Goal: Information Seeking & Learning: Learn about a topic

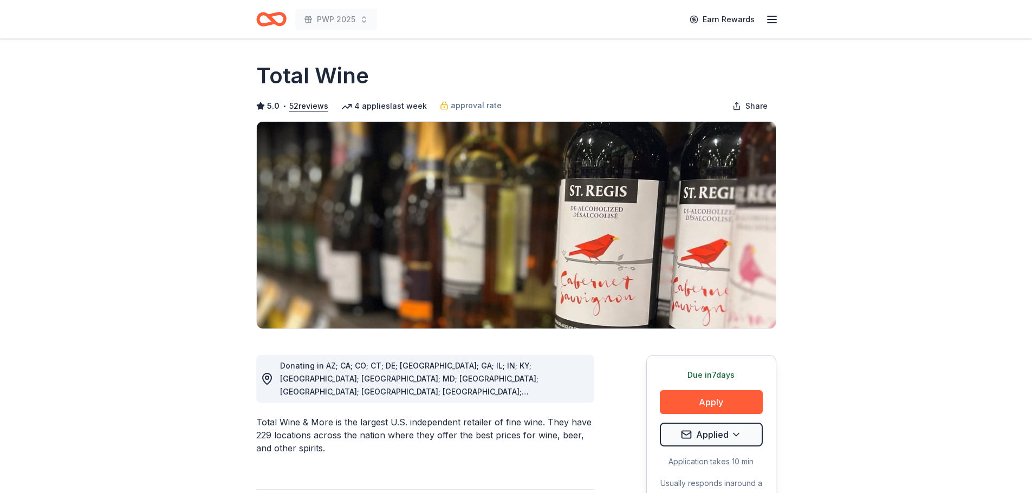
scroll to position [325, 0]
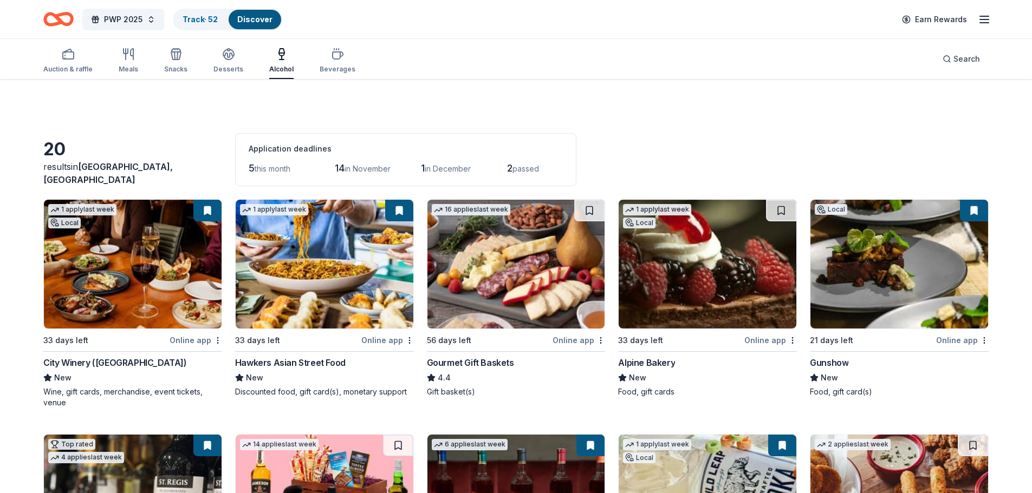
scroll to position [217, 0]
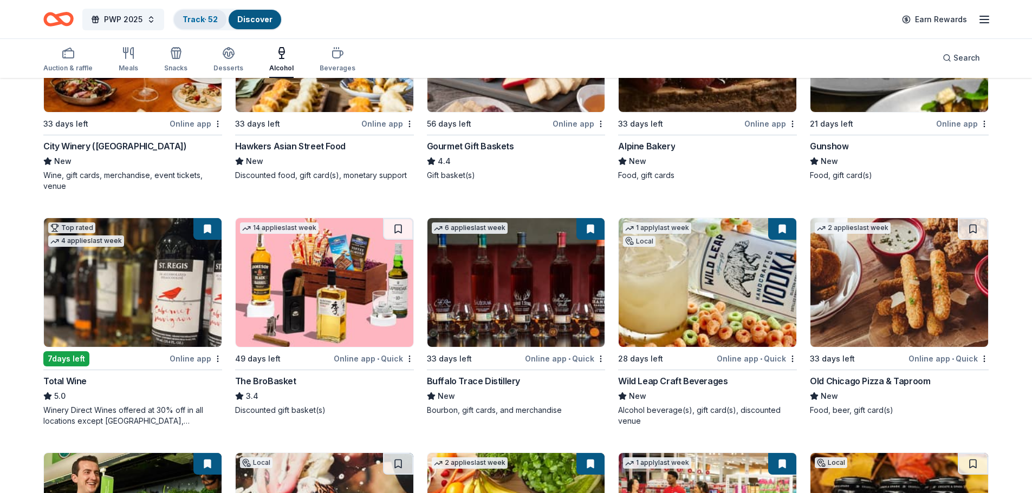
click at [204, 19] on link "Track · 52" at bounding box center [199, 19] width 35 height 9
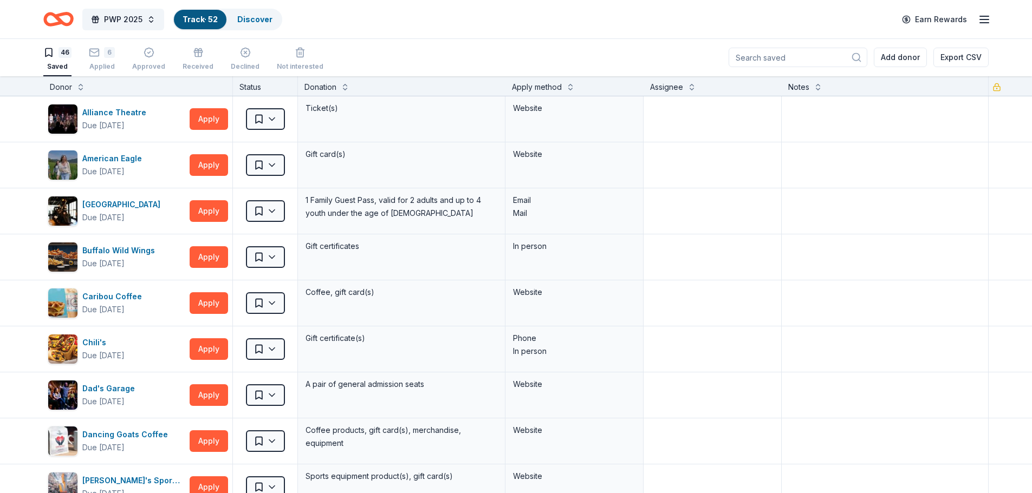
scroll to position [1, 0]
click at [100, 62] on div "Applied" at bounding box center [101, 66] width 26 height 9
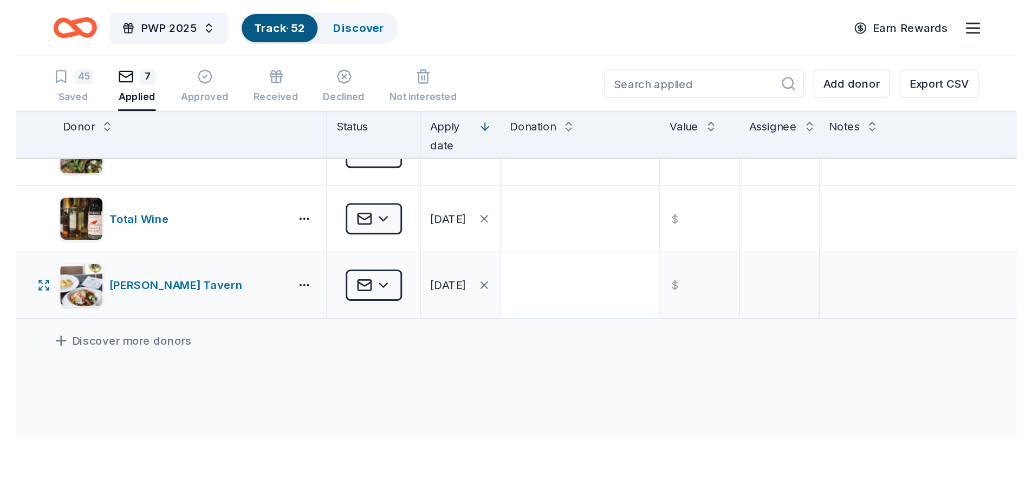
scroll to position [108, 0]
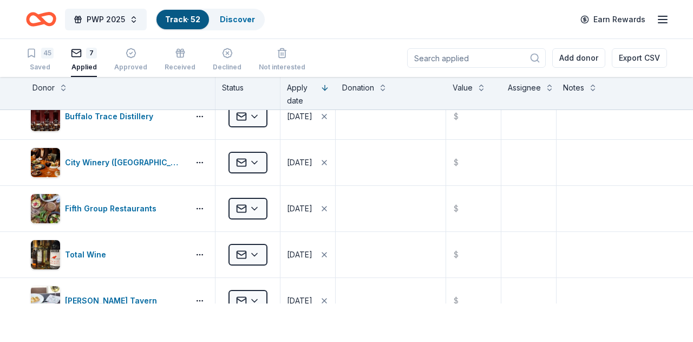
click at [180, 18] on link "Track · 52" at bounding box center [182, 19] width 35 height 9
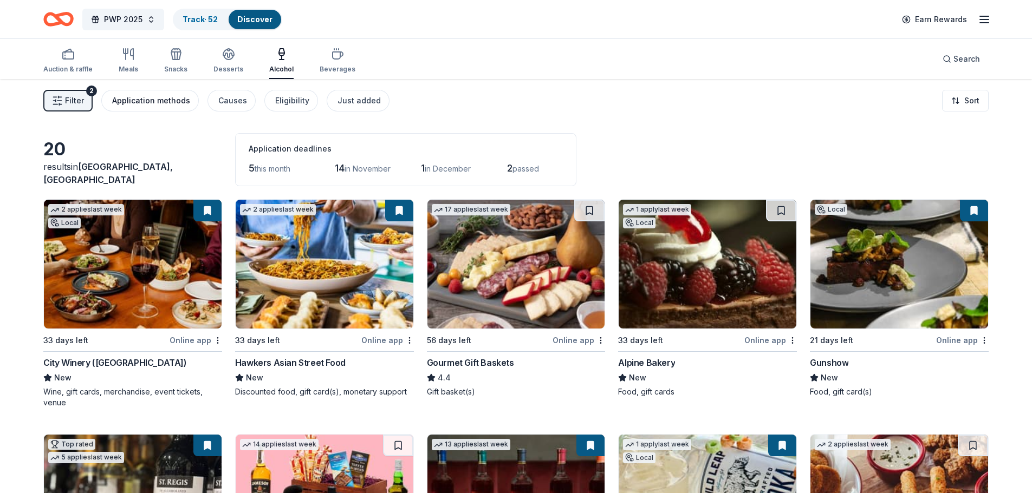
click at [133, 100] on div "Application methods" at bounding box center [151, 100] width 78 height 13
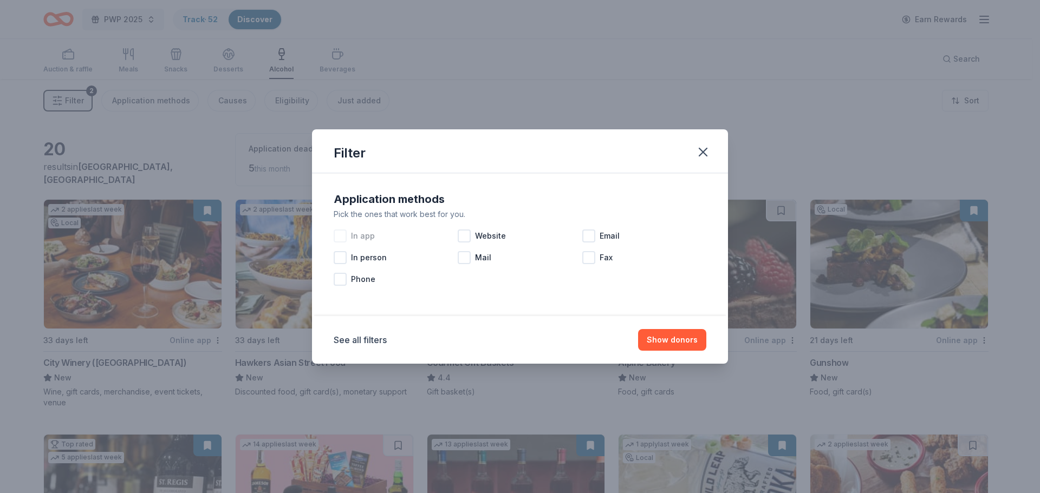
click at [345, 239] on div at bounding box center [340, 236] width 13 height 13
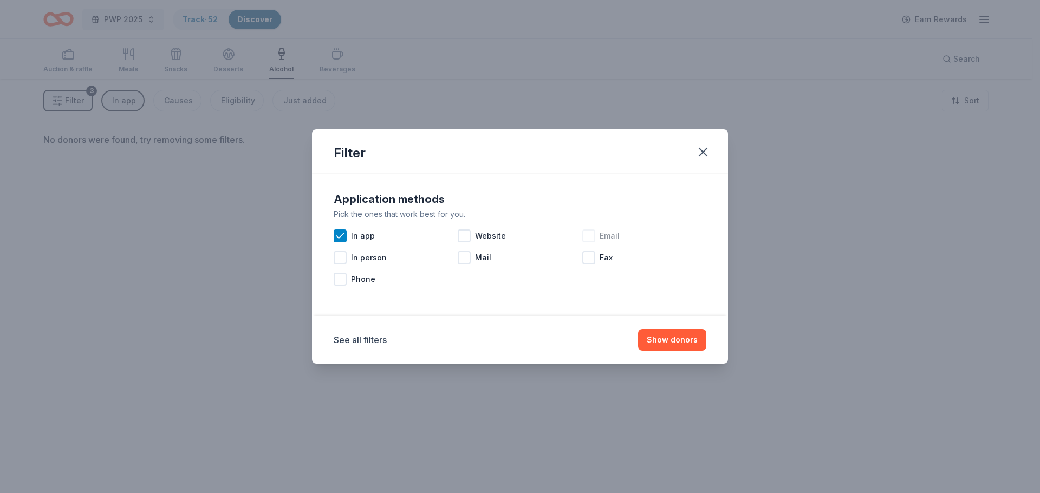
click at [595, 238] on div at bounding box center [588, 236] width 13 height 13
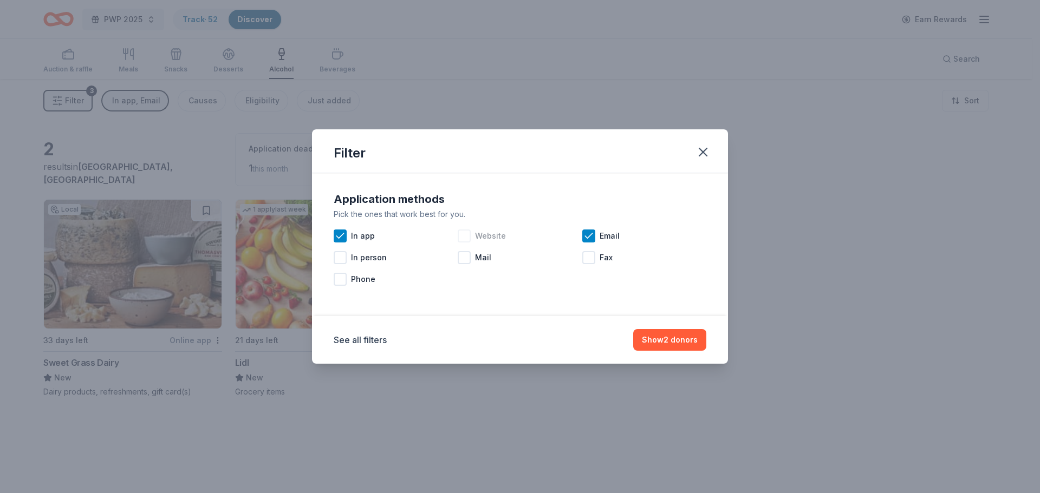
click at [467, 237] on div at bounding box center [464, 236] width 13 height 13
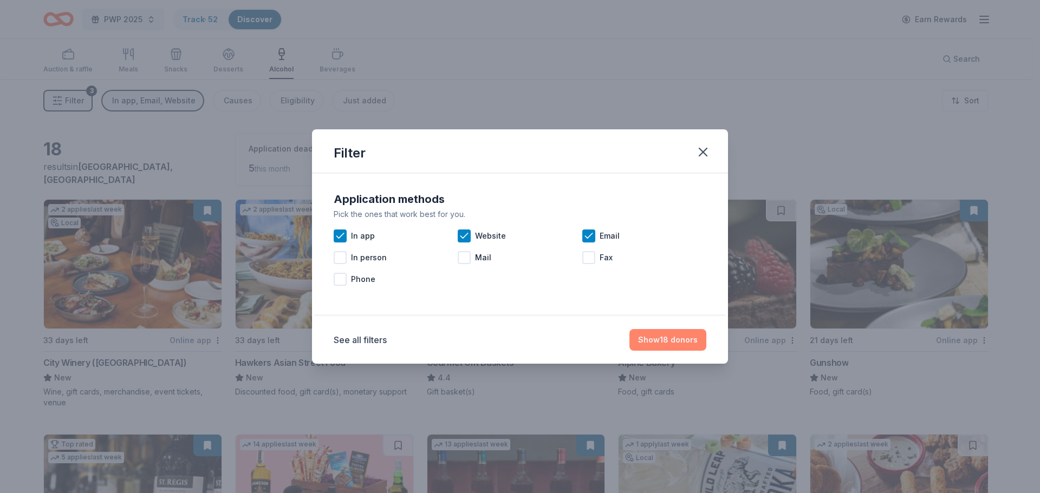
click at [675, 343] on button "Show 18 donors" at bounding box center [667, 340] width 77 height 22
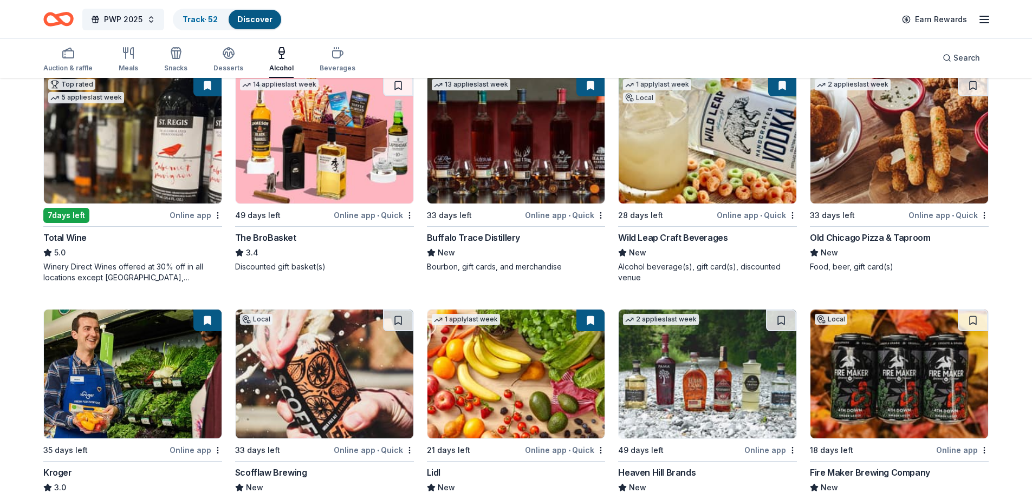
scroll to position [433, 0]
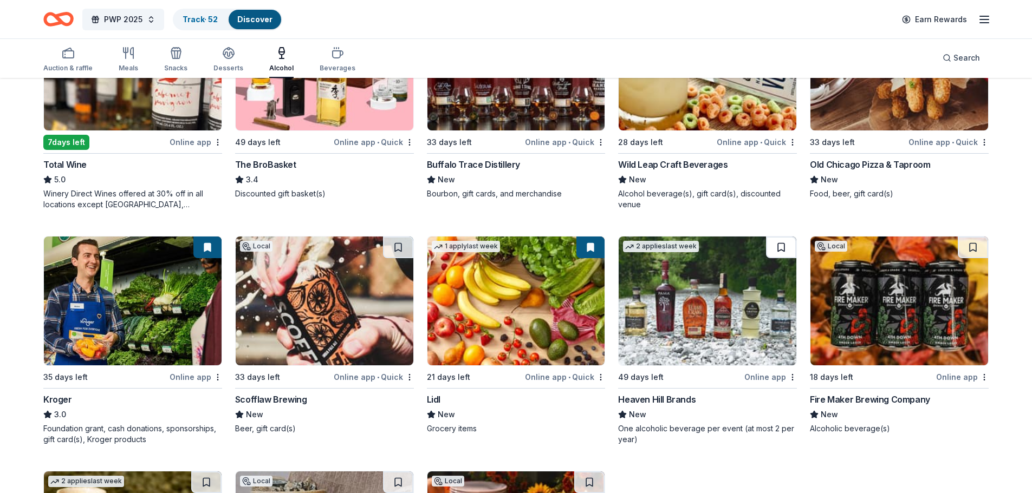
click at [786, 251] on button at bounding box center [781, 248] width 30 height 22
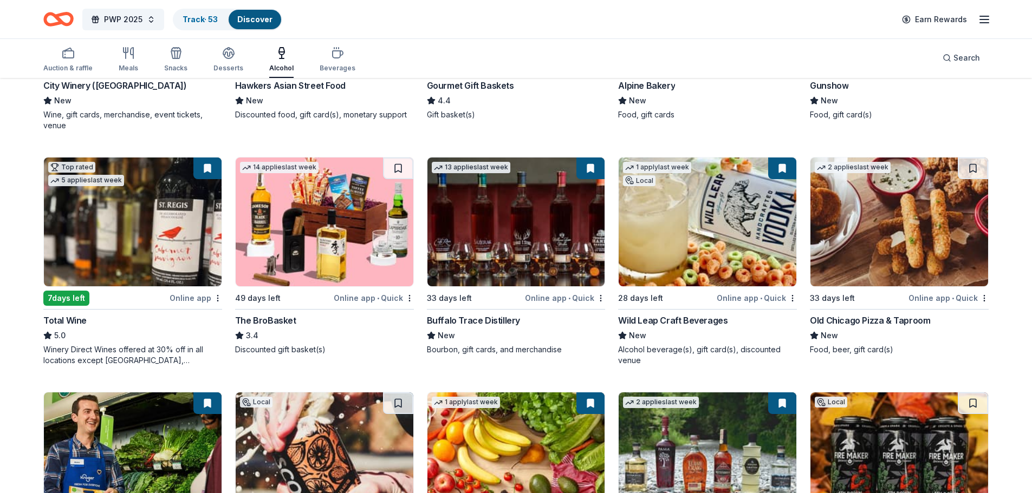
scroll to position [252, 0]
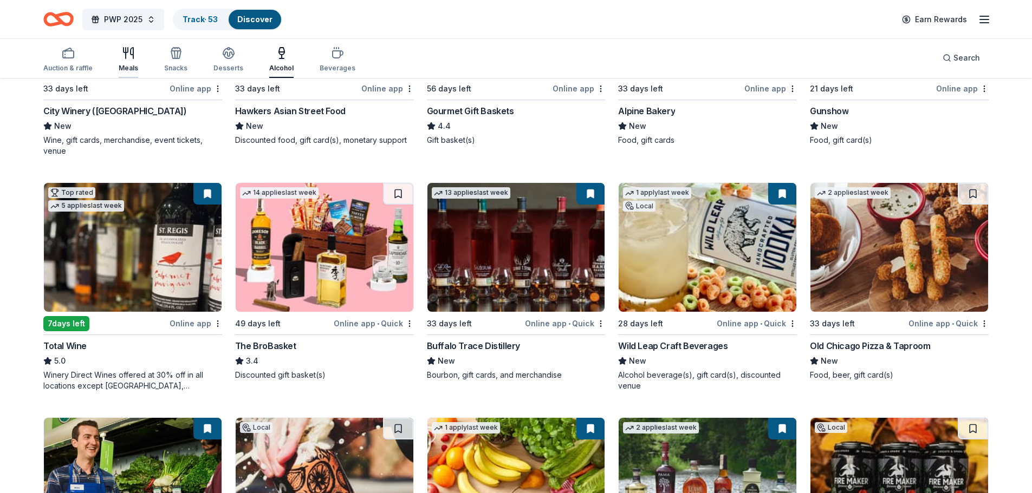
click at [128, 58] on icon "button" at bounding box center [128, 53] width 13 height 13
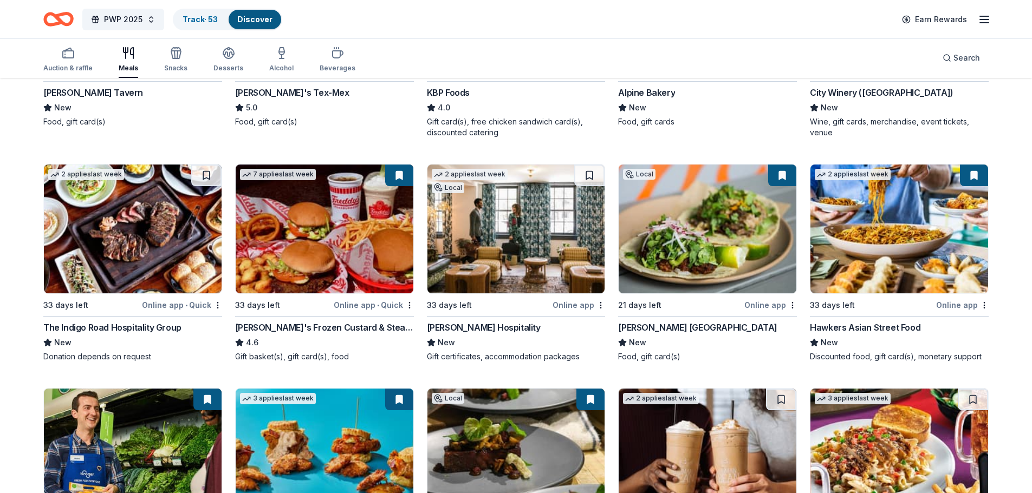
scroll to position [271, 0]
click at [203, 174] on button at bounding box center [206, 175] width 30 height 22
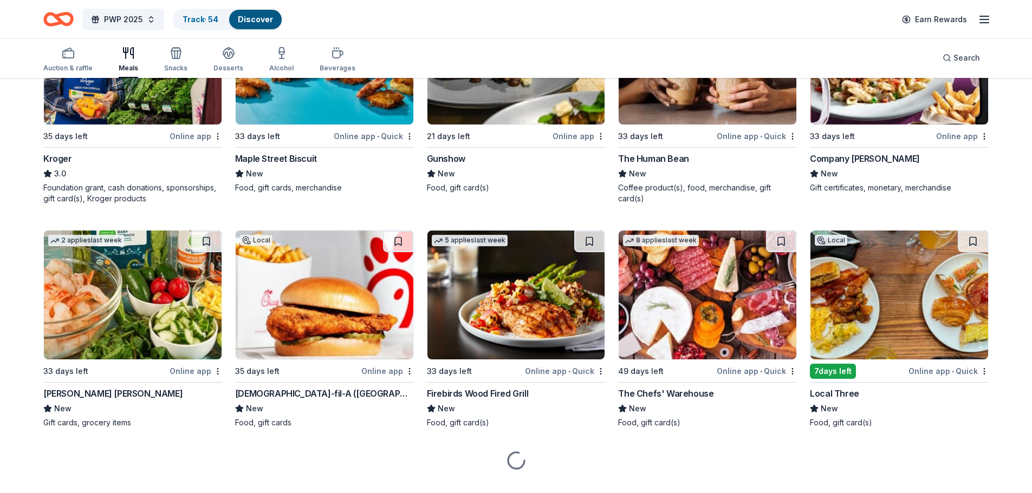
scroll to position [685, 0]
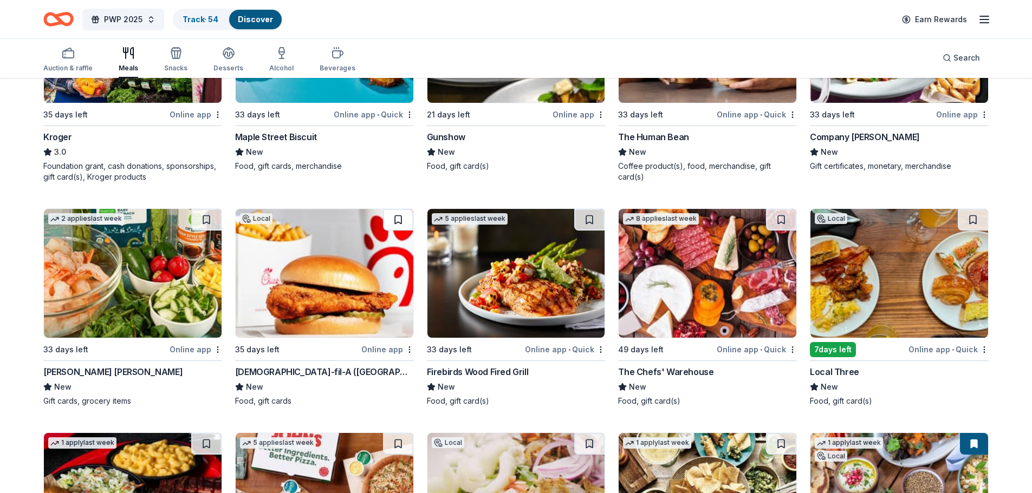
click at [404, 218] on button at bounding box center [398, 220] width 30 height 22
click at [976, 223] on button at bounding box center [972, 220] width 30 height 22
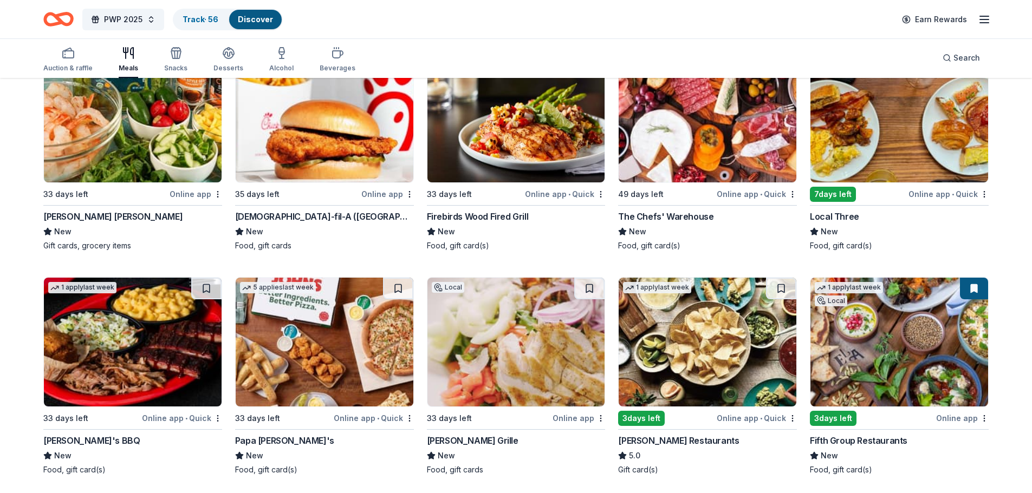
scroll to position [847, 0]
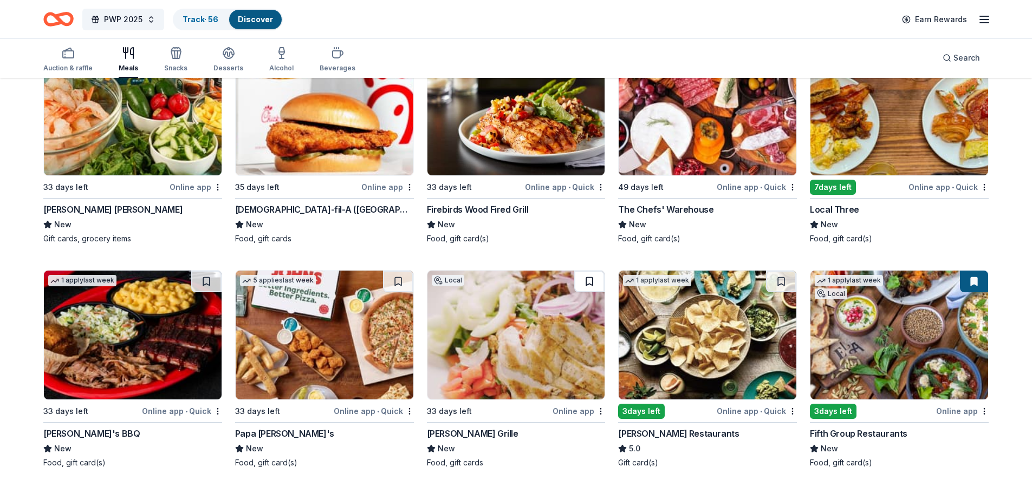
click at [588, 279] on button at bounding box center [589, 282] width 30 height 22
click at [781, 280] on button at bounding box center [781, 282] width 30 height 22
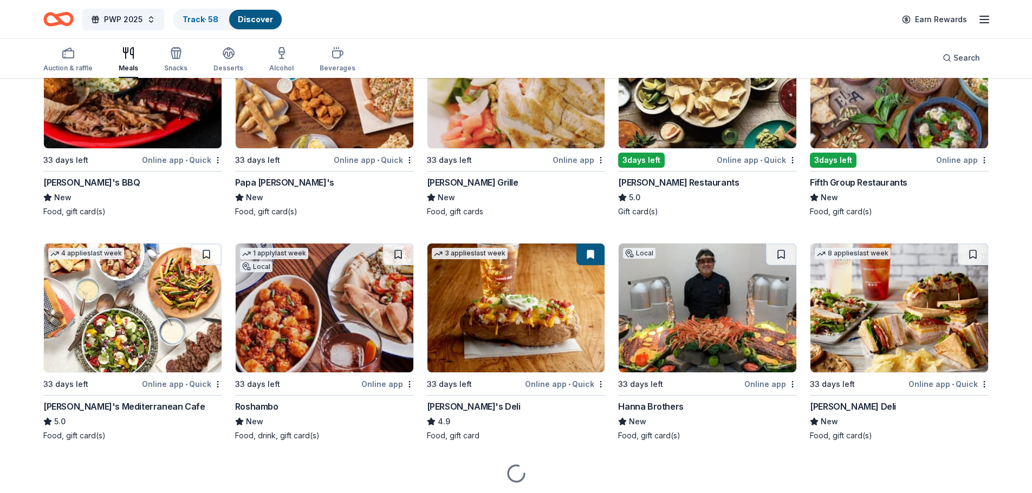
scroll to position [1118, 0]
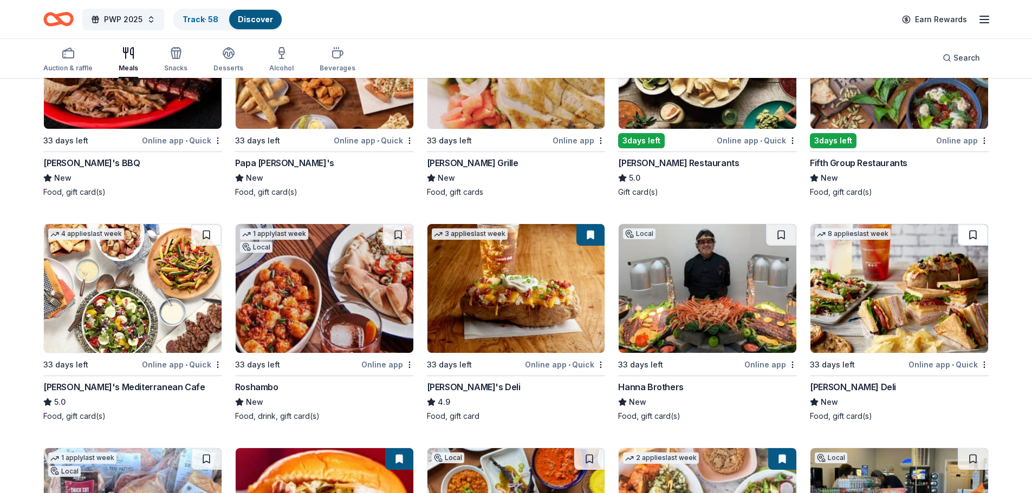
click at [970, 230] on button at bounding box center [972, 235] width 30 height 22
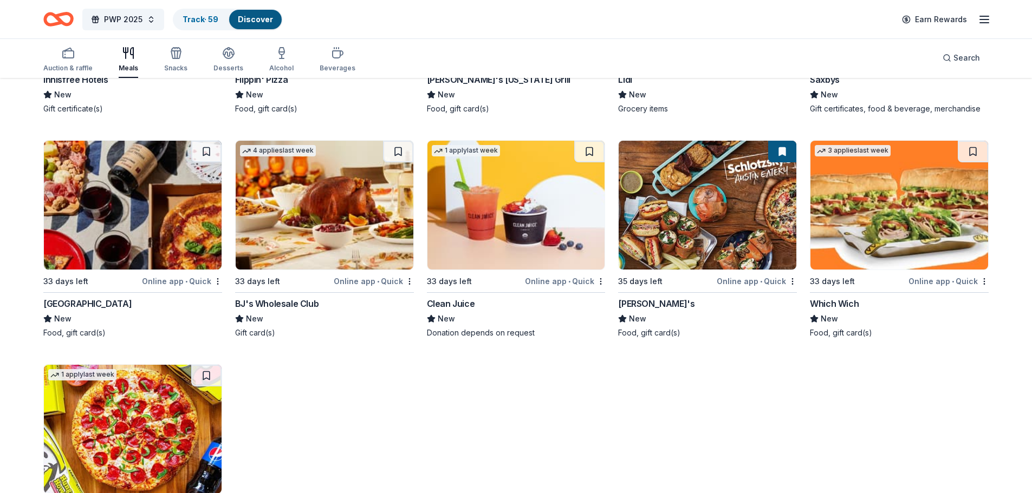
scroll to position [2305, 0]
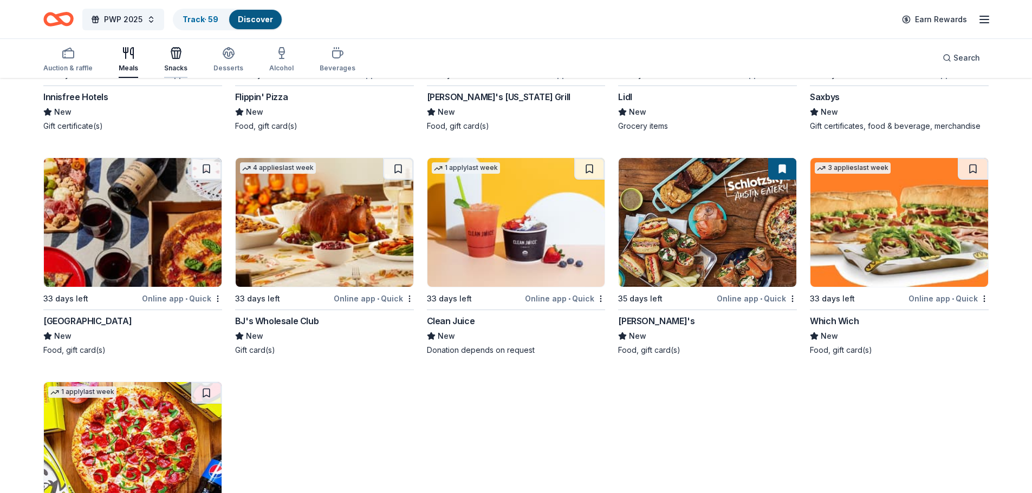
click at [176, 58] on icon "button" at bounding box center [176, 55] width 10 height 8
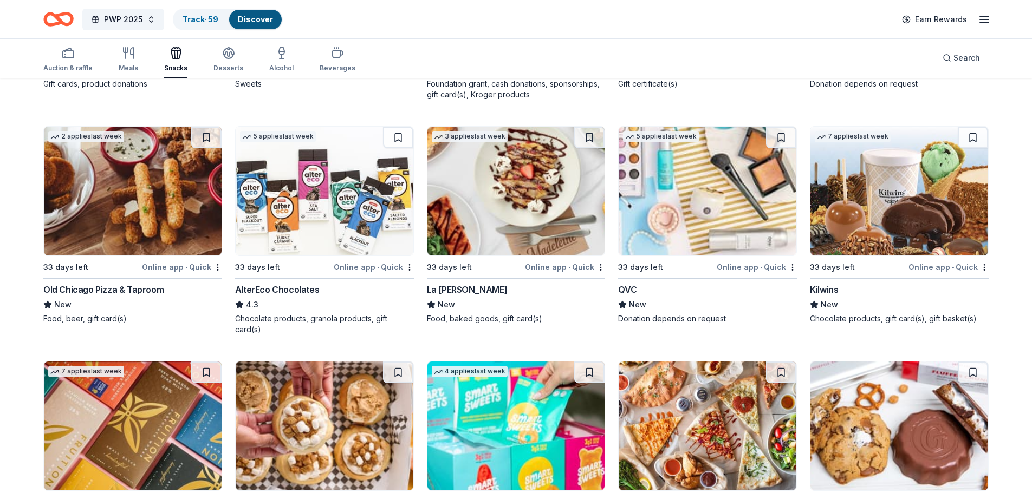
scroll to position [1245, 0]
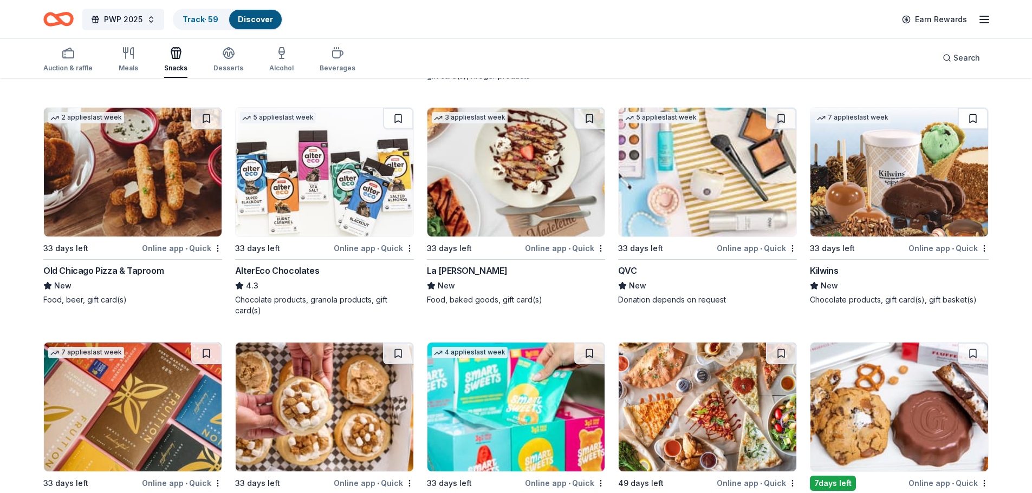
click at [978, 109] on button at bounding box center [972, 119] width 30 height 22
click at [778, 110] on button at bounding box center [781, 119] width 30 height 22
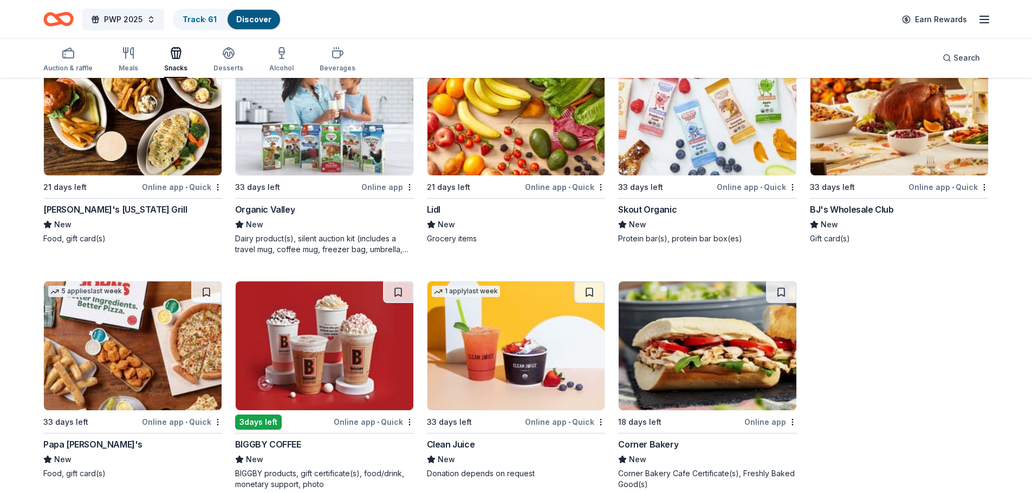
scroll to position [1773, 0]
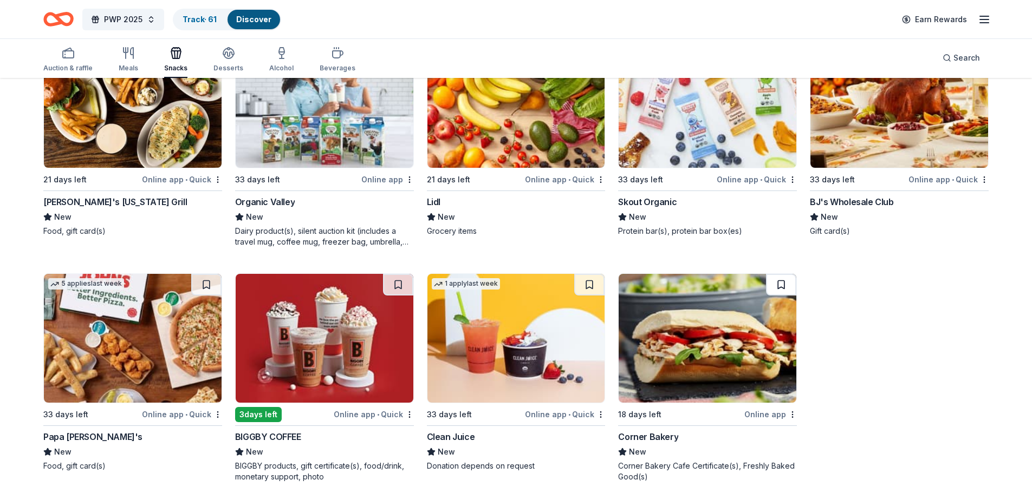
click at [781, 278] on button at bounding box center [781, 285] width 30 height 22
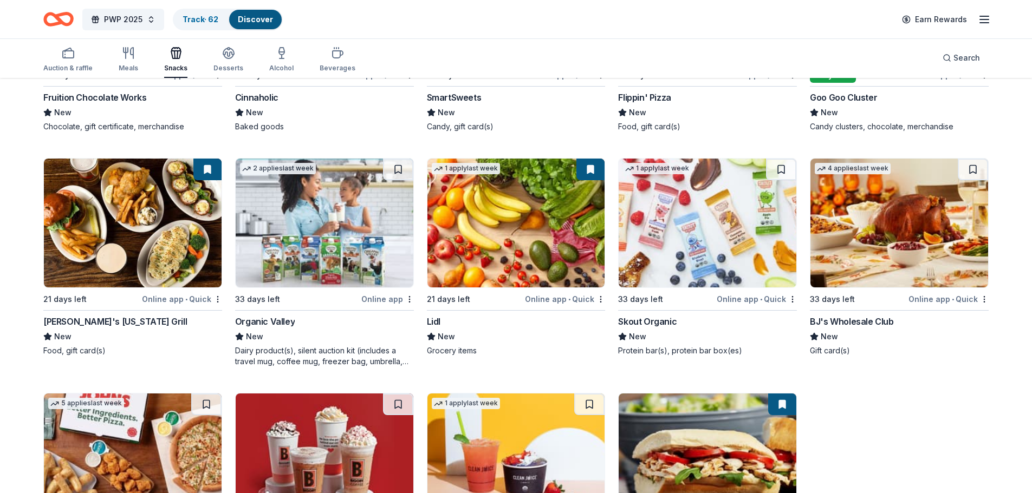
scroll to position [1394, 0]
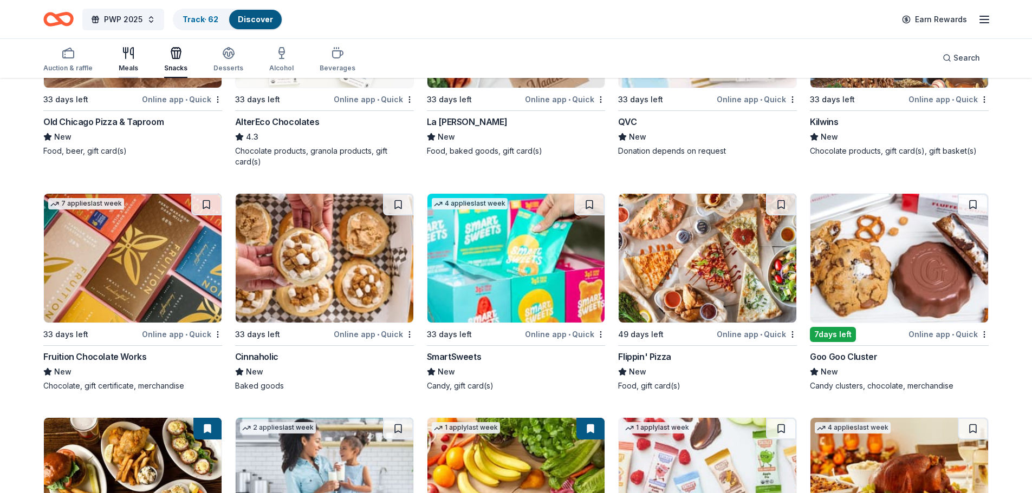
click at [126, 55] on icon "button" at bounding box center [126, 53] width 0 height 11
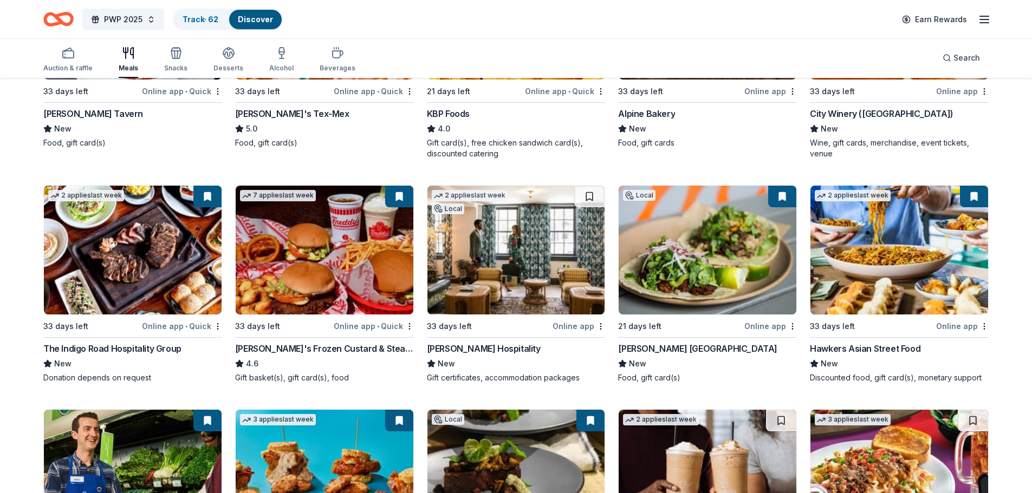
scroll to position [271, 0]
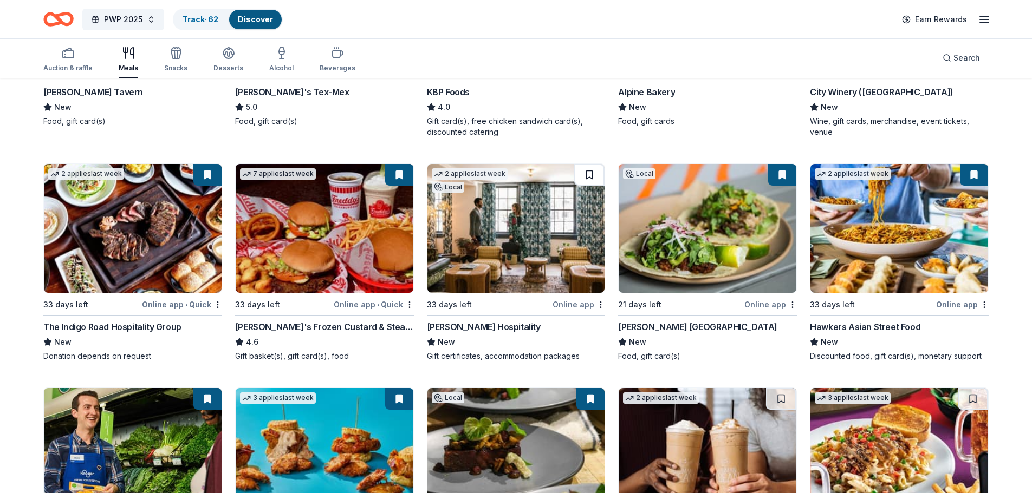
click at [597, 173] on button at bounding box center [589, 175] width 30 height 22
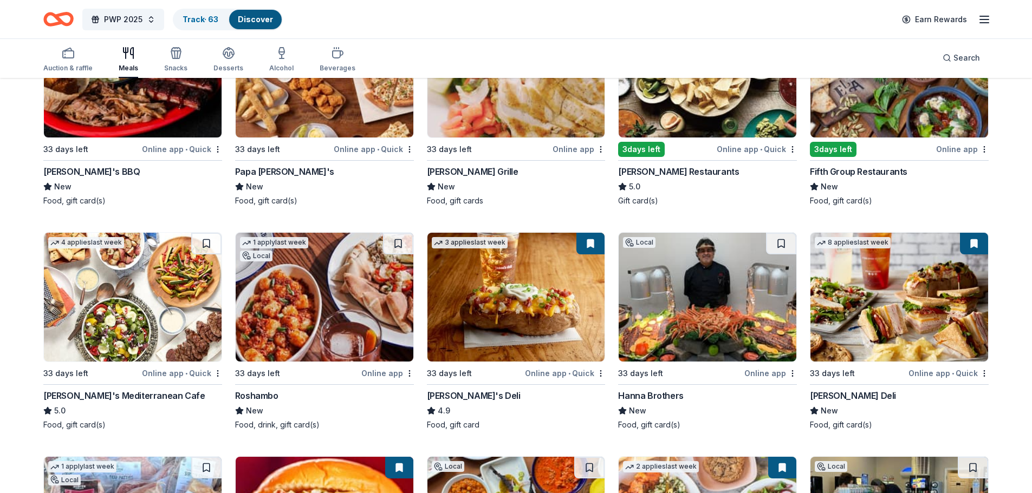
scroll to position [1137, 0]
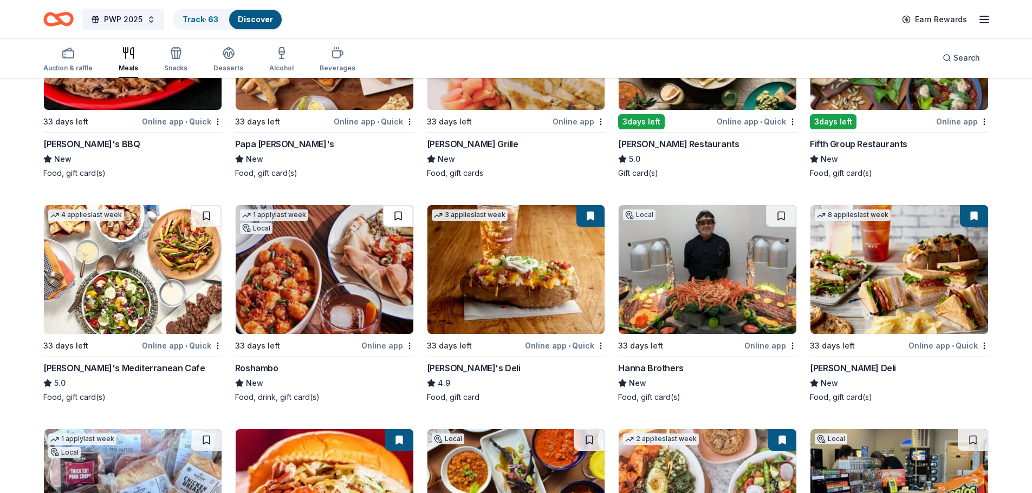
click at [406, 212] on button at bounding box center [398, 216] width 30 height 22
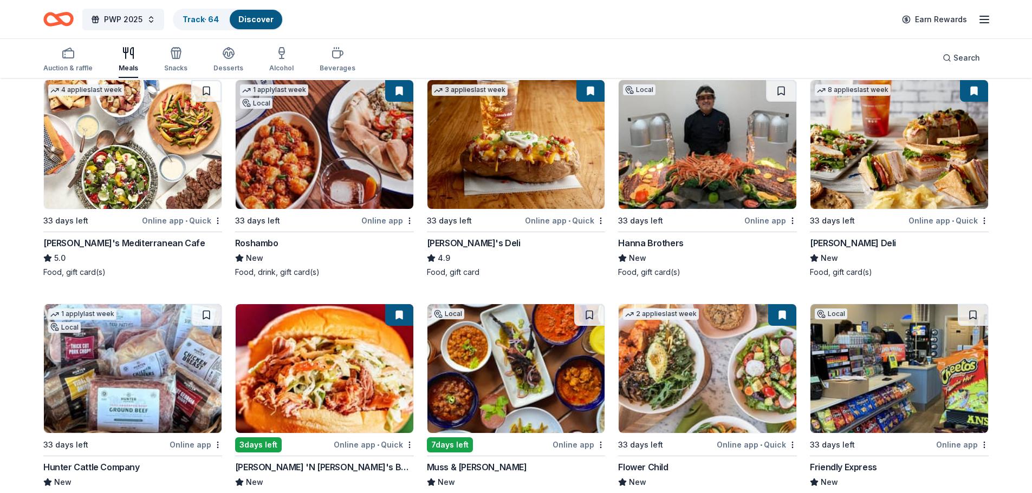
scroll to position [1245, 0]
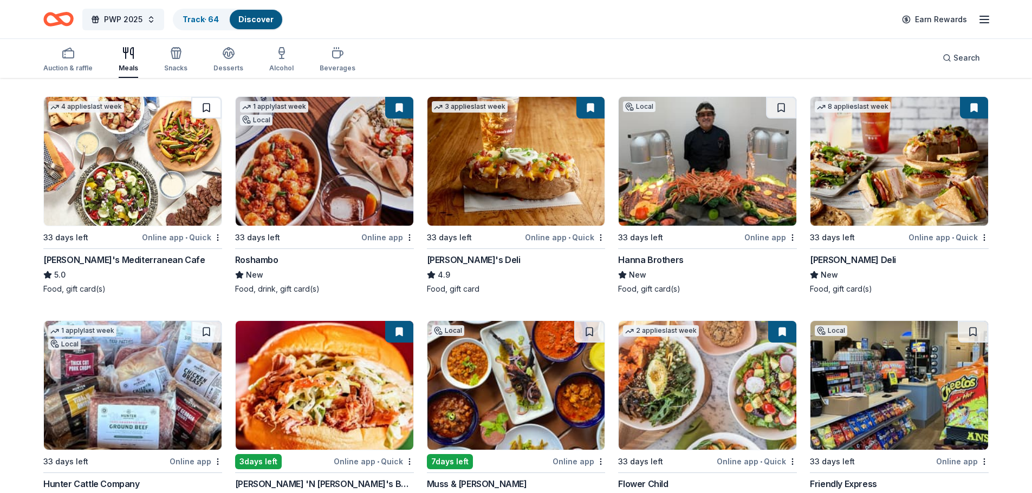
click at [200, 110] on button at bounding box center [206, 108] width 30 height 22
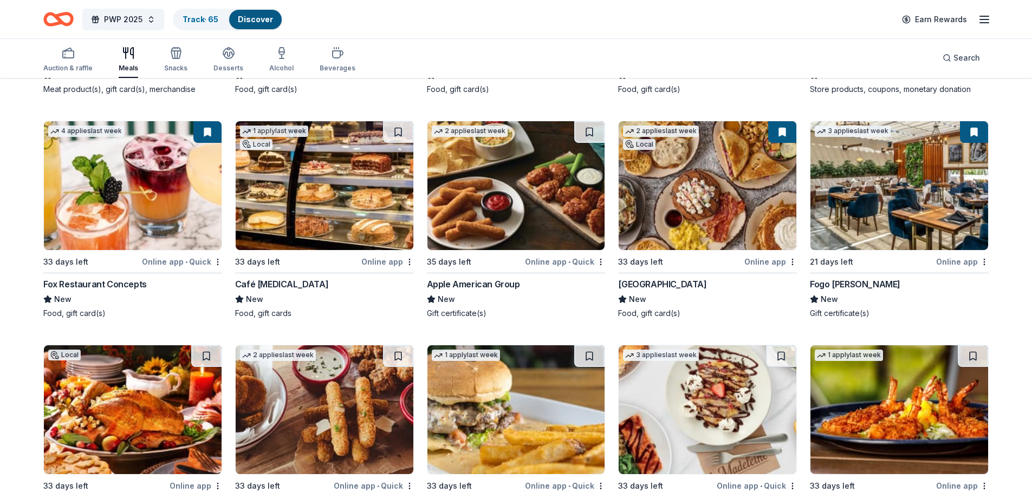
scroll to position [1679, 0]
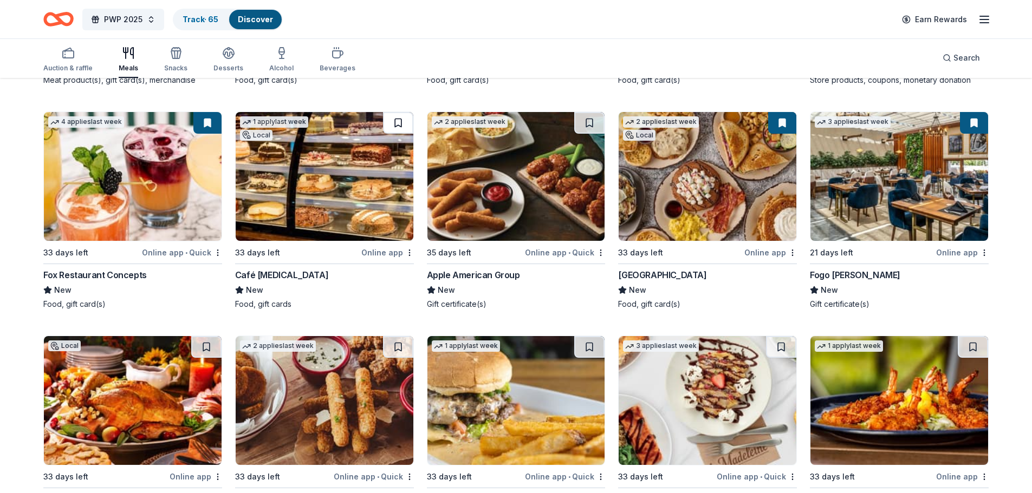
click at [399, 121] on button at bounding box center [398, 123] width 30 height 22
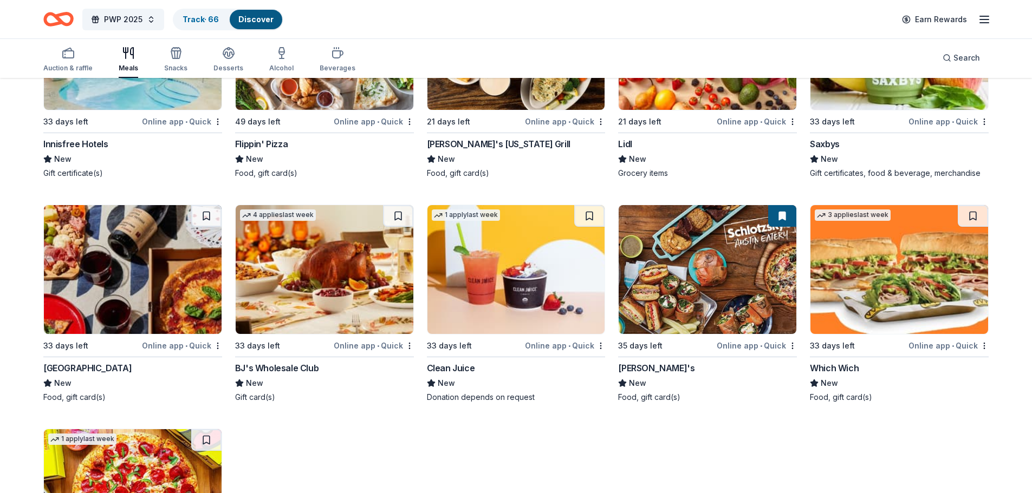
scroll to position [2274, 0]
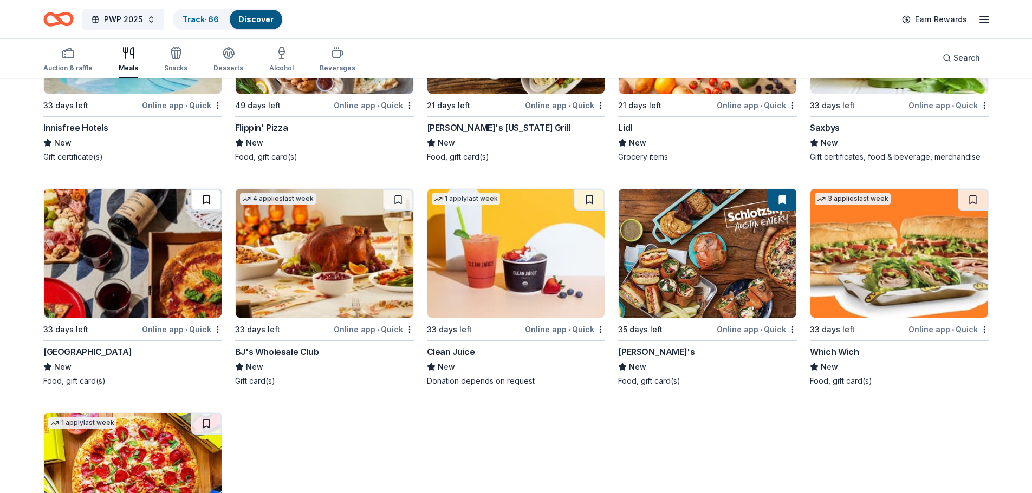
click at [206, 199] on button at bounding box center [206, 200] width 30 height 22
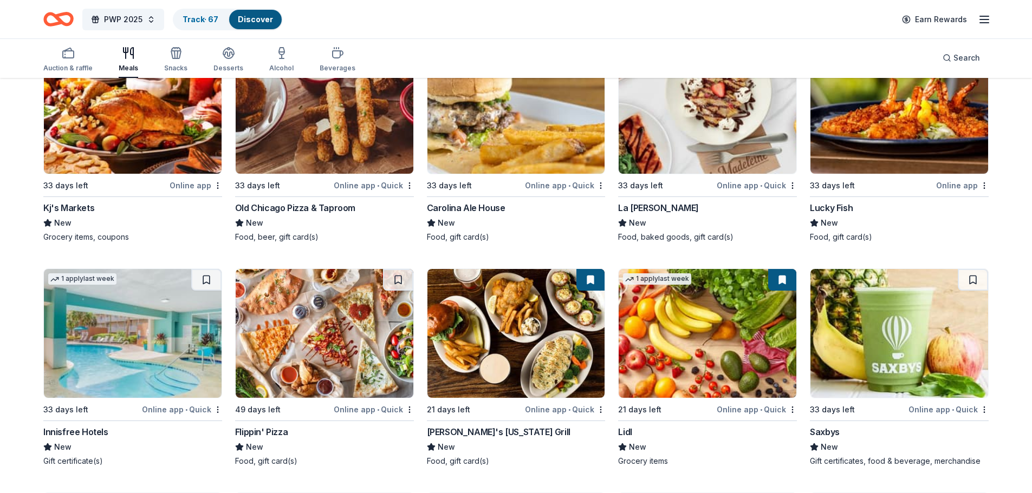
scroll to position [1926, 0]
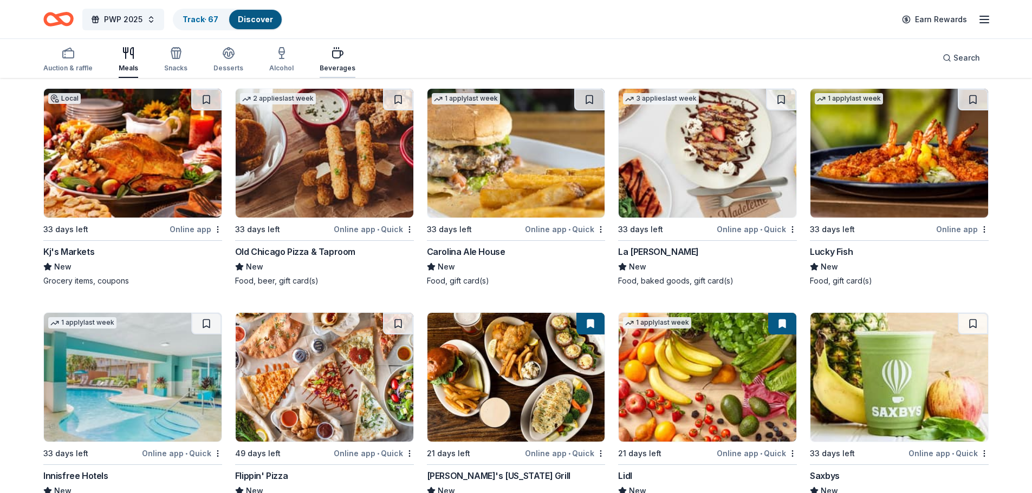
click at [335, 63] on div "Beverages" at bounding box center [337, 60] width 36 height 26
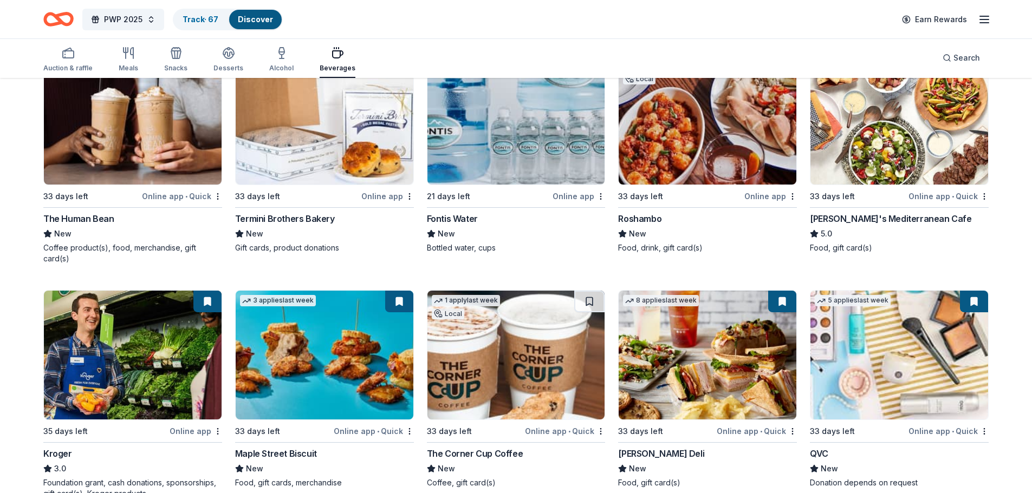
scroll to position [325, 0]
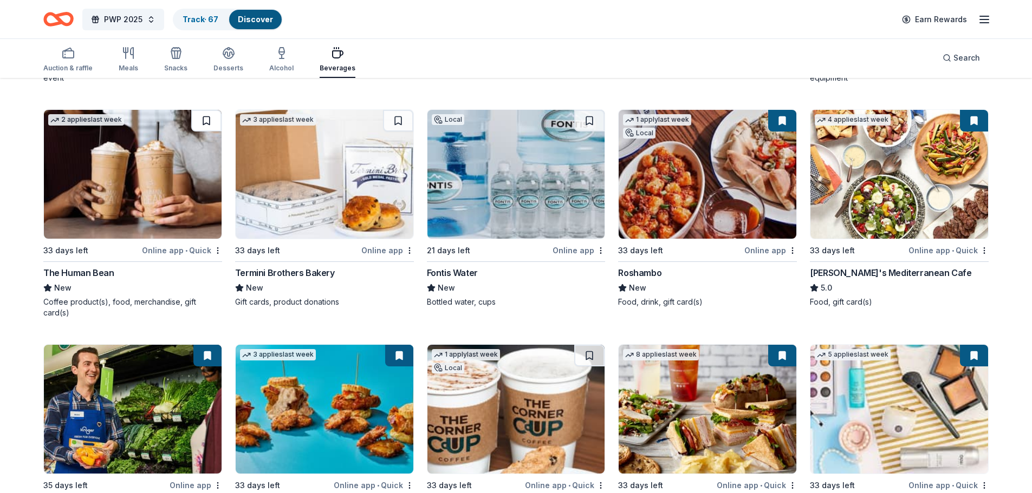
click at [211, 111] on button at bounding box center [206, 121] width 30 height 22
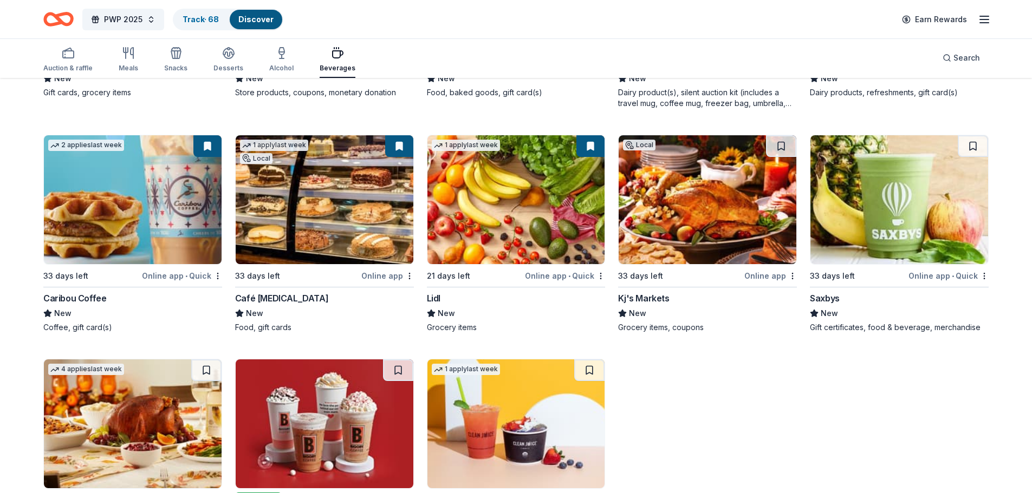
scroll to position [982, 0]
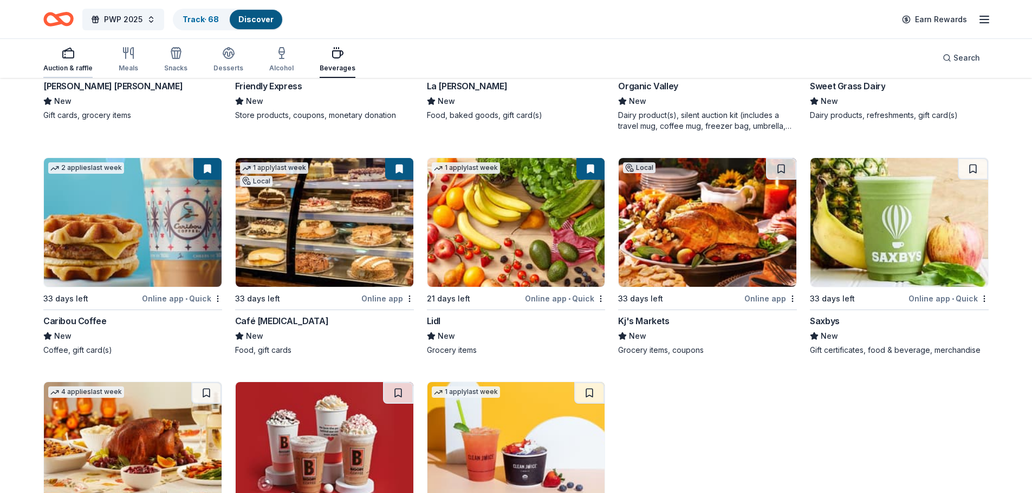
click at [75, 64] on div "Auction & raffle" at bounding box center [67, 68] width 49 height 9
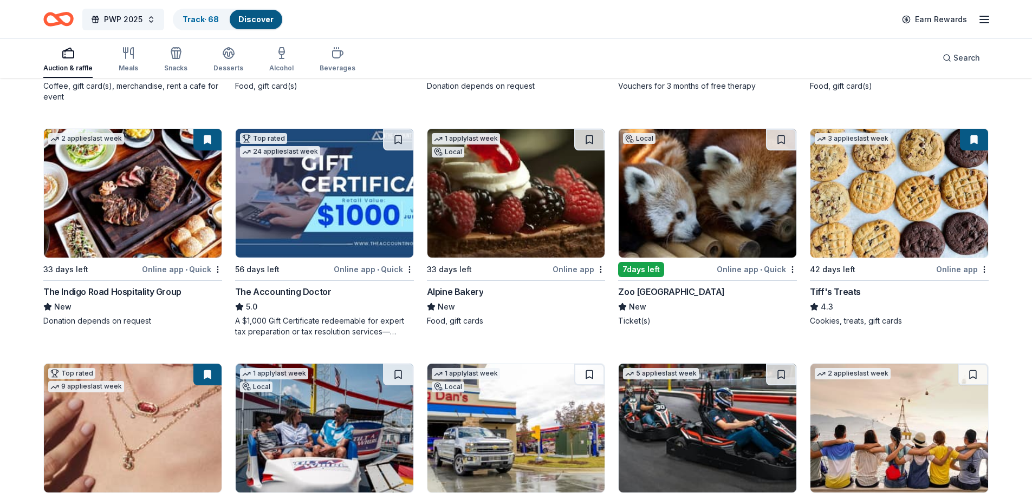
scroll to position [325, 0]
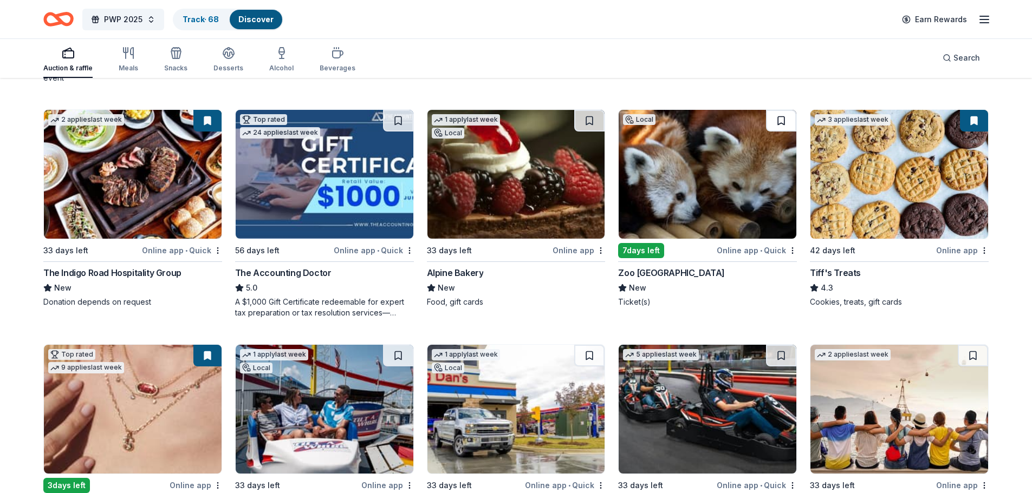
click at [782, 125] on button at bounding box center [781, 121] width 30 height 22
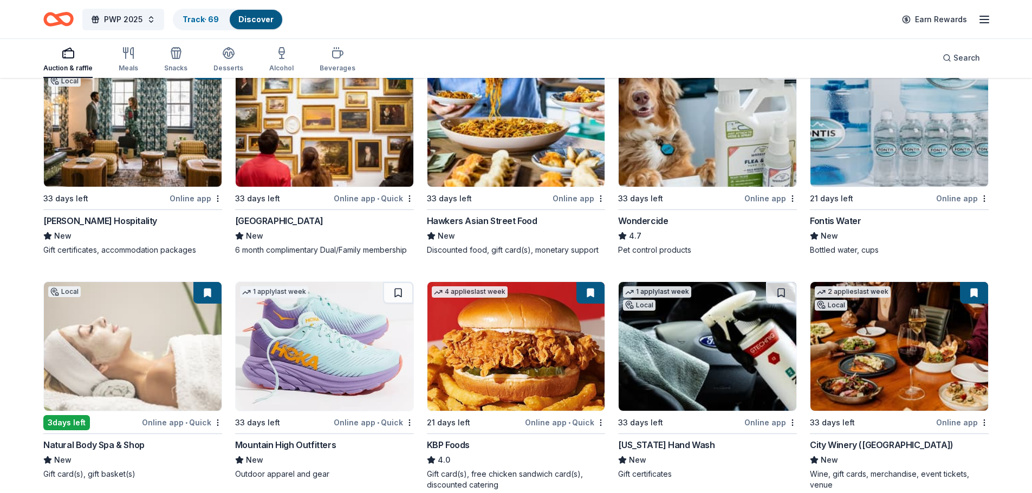
scroll to position [866, 0]
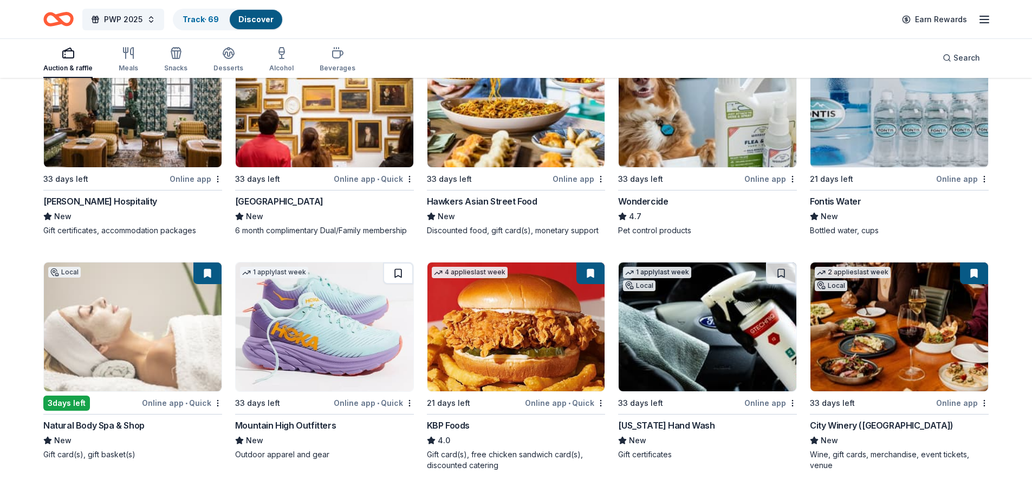
click at [403, 271] on button at bounding box center [398, 274] width 30 height 22
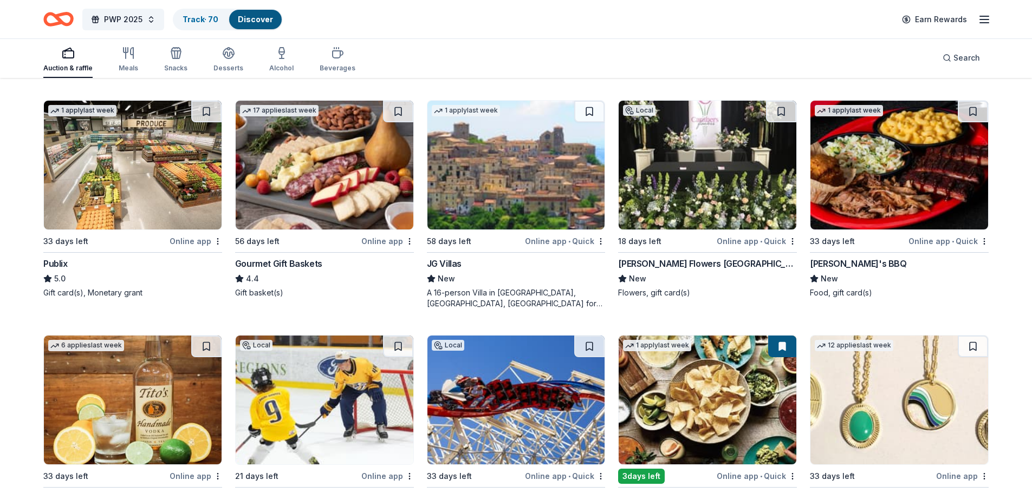
scroll to position [2203, 0]
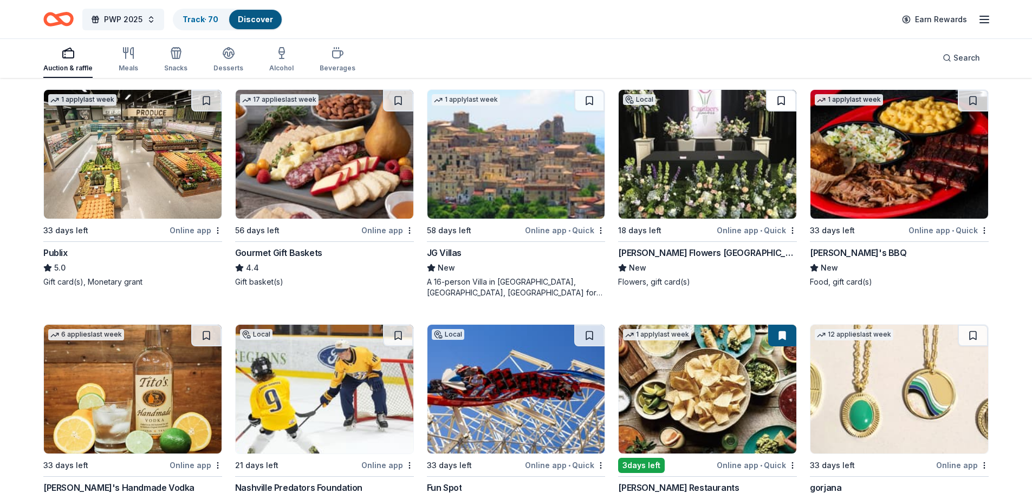
click at [781, 100] on button at bounding box center [781, 101] width 30 height 22
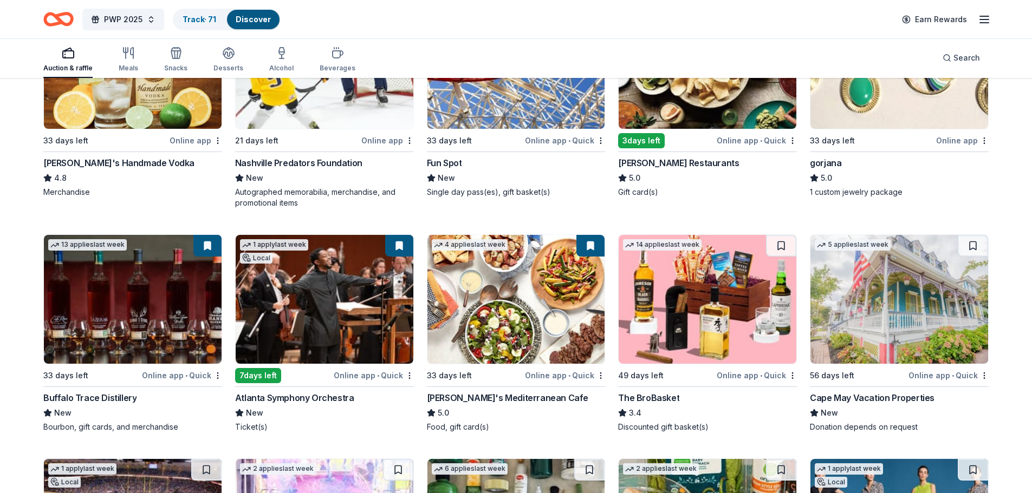
scroll to position [2582, 0]
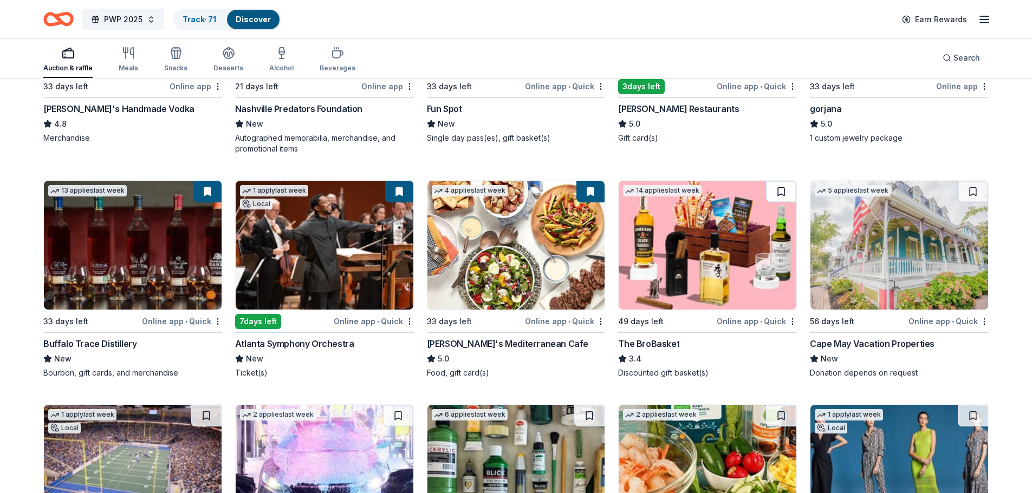
click at [777, 193] on button at bounding box center [781, 192] width 30 height 22
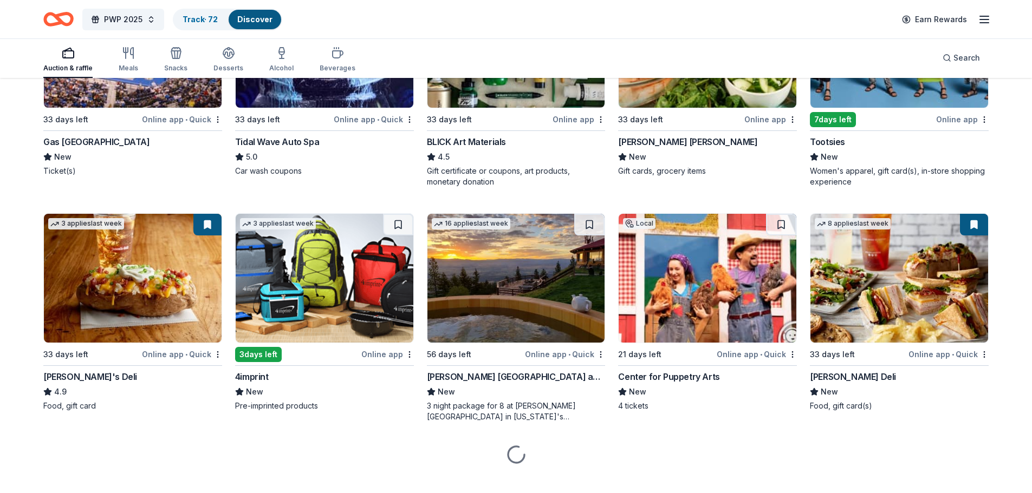
scroll to position [3016, 0]
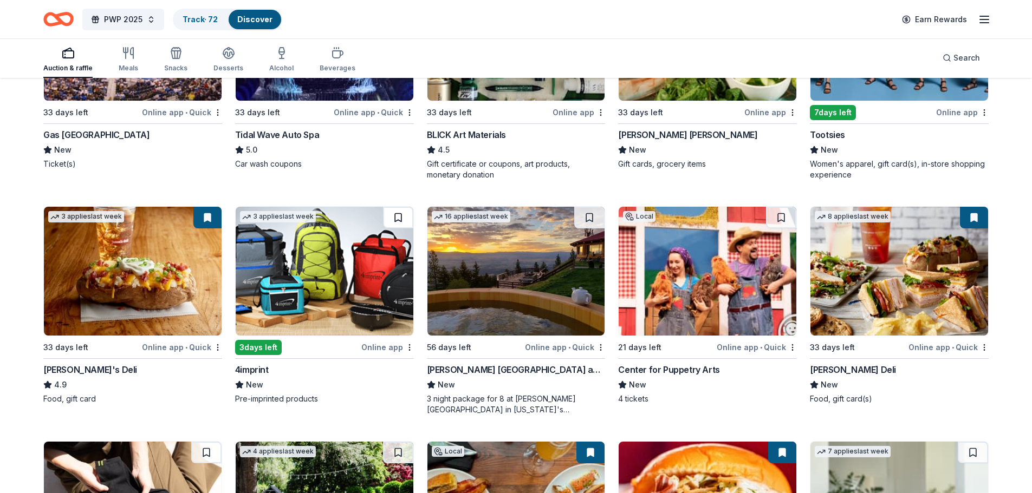
click at [394, 213] on button at bounding box center [398, 218] width 30 height 22
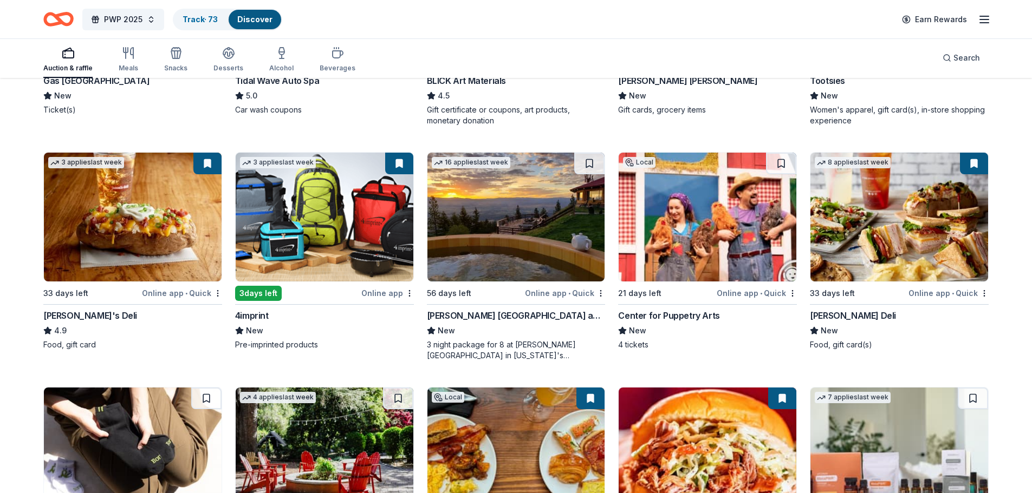
scroll to position [3124, 0]
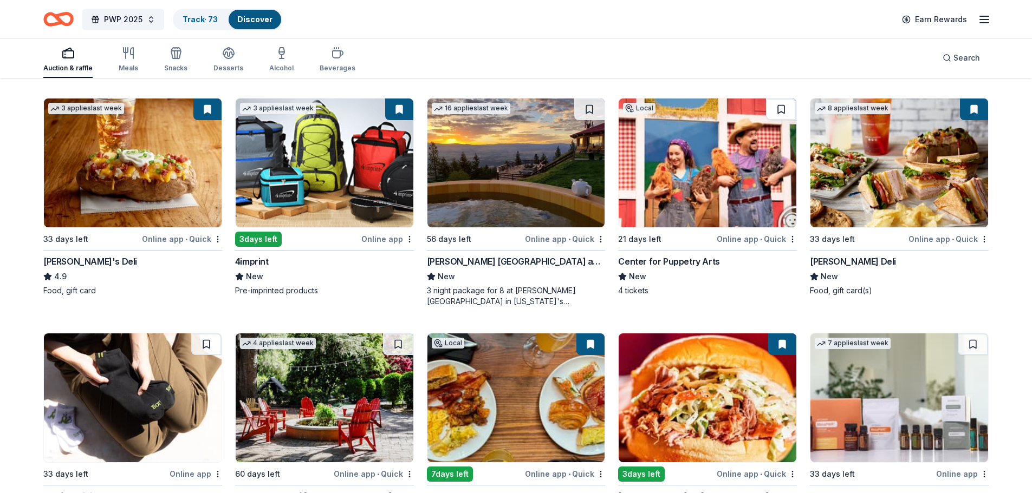
click at [782, 111] on button at bounding box center [781, 110] width 30 height 22
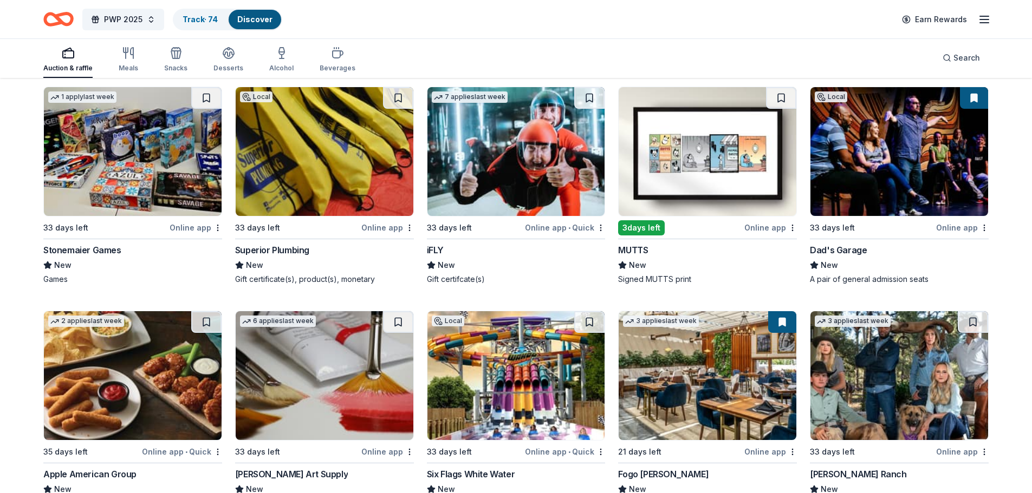
scroll to position [3823, 0]
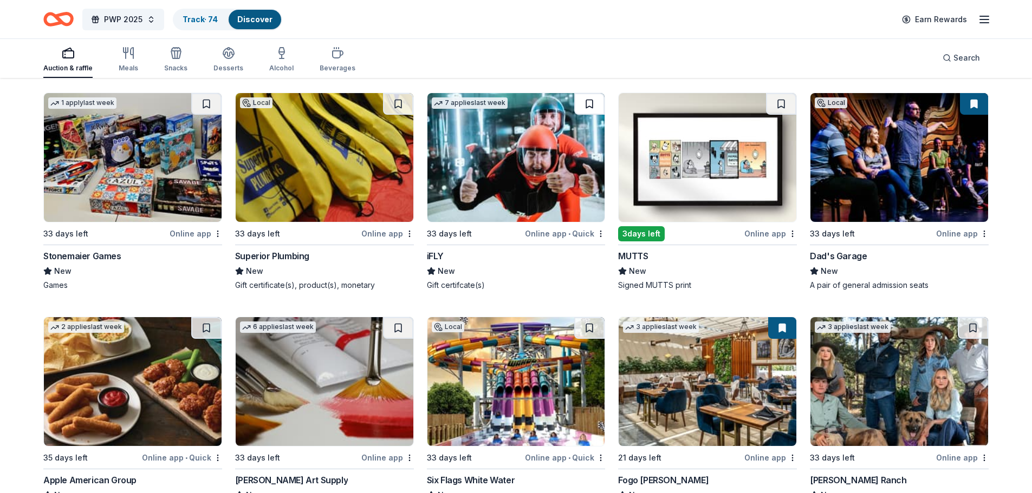
click at [593, 104] on button at bounding box center [589, 104] width 30 height 22
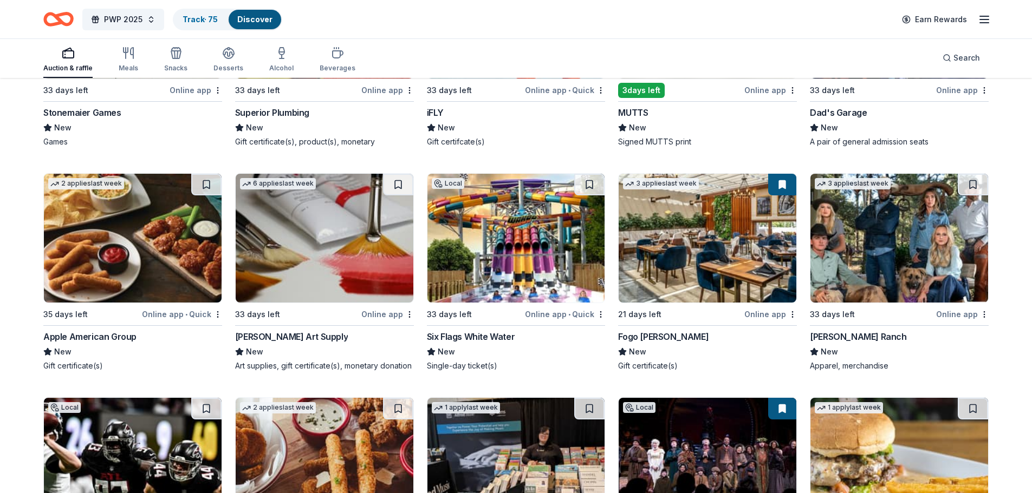
scroll to position [3986, 0]
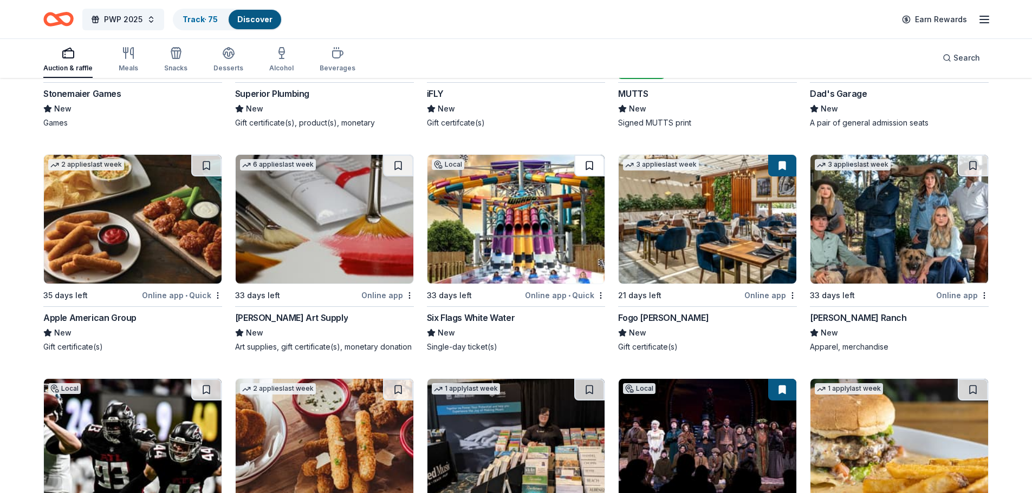
click at [596, 169] on button at bounding box center [589, 166] width 30 height 22
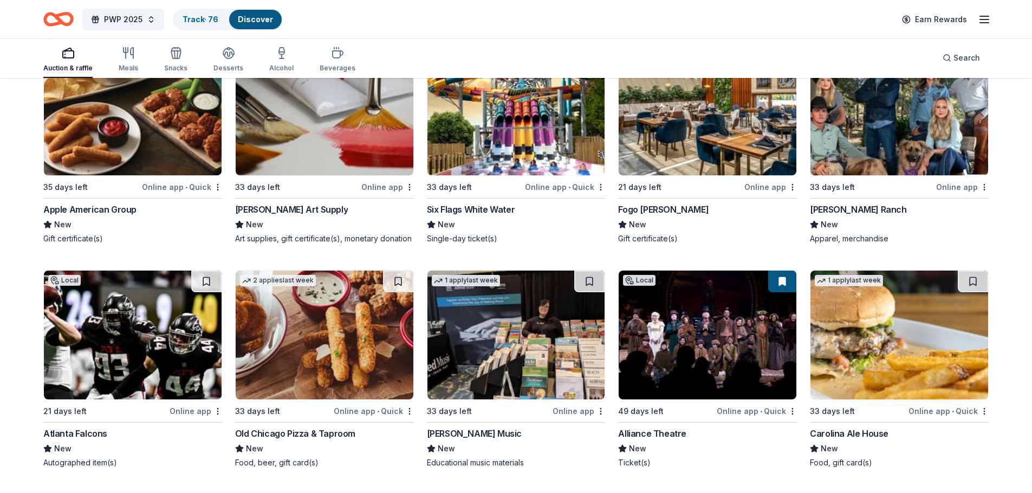
scroll to position [4203, 0]
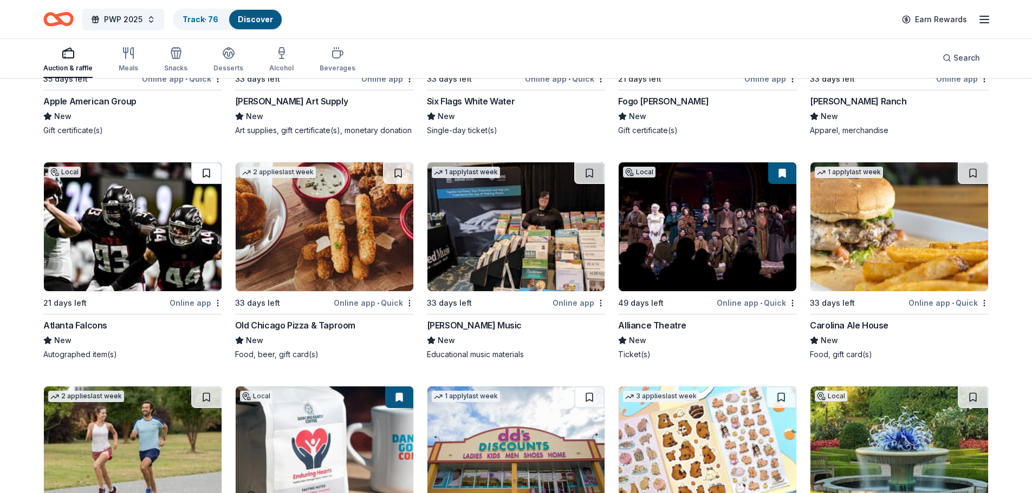
click at [205, 175] on button at bounding box center [206, 173] width 30 height 22
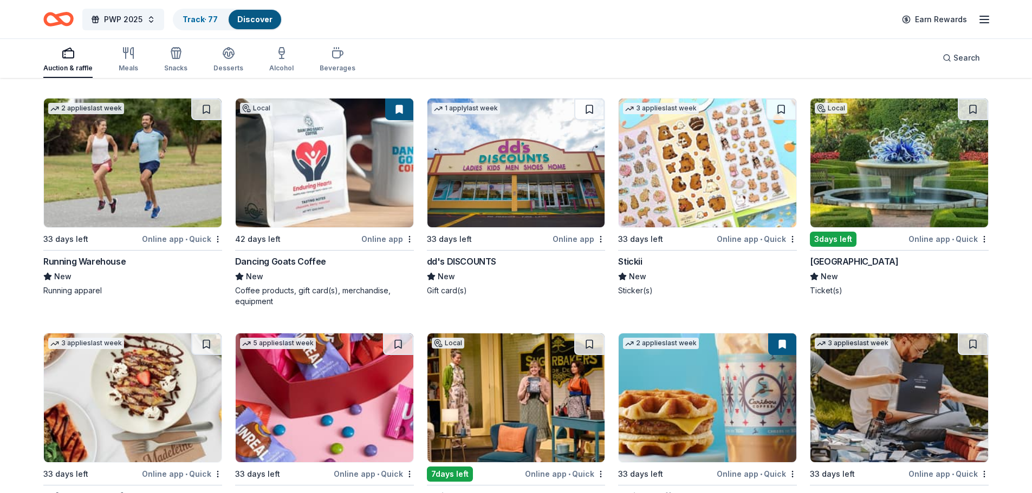
scroll to position [4419, 0]
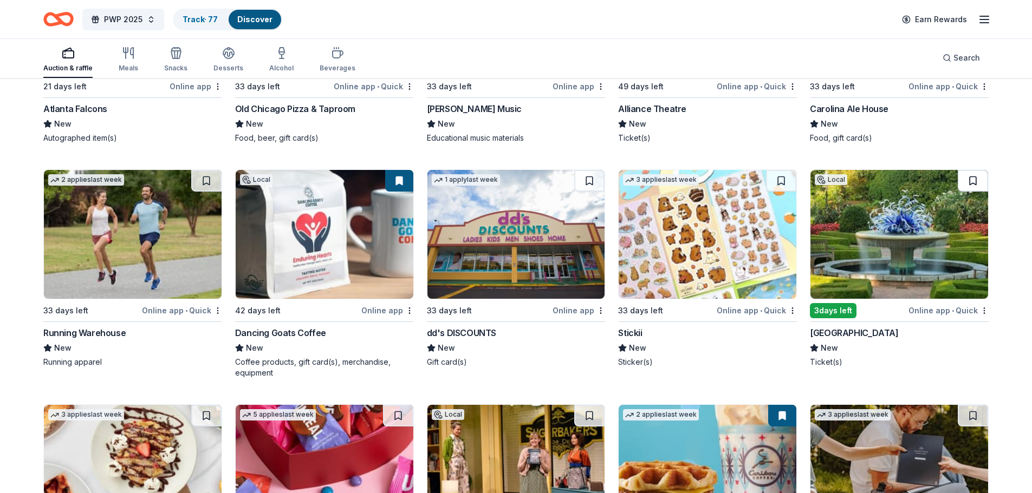
click at [966, 181] on button at bounding box center [972, 181] width 30 height 22
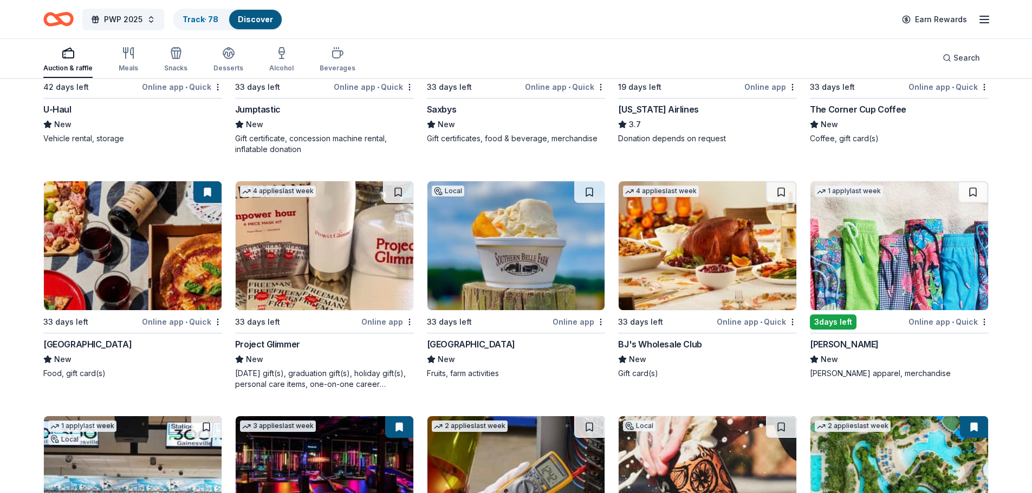
scroll to position [6050, 0]
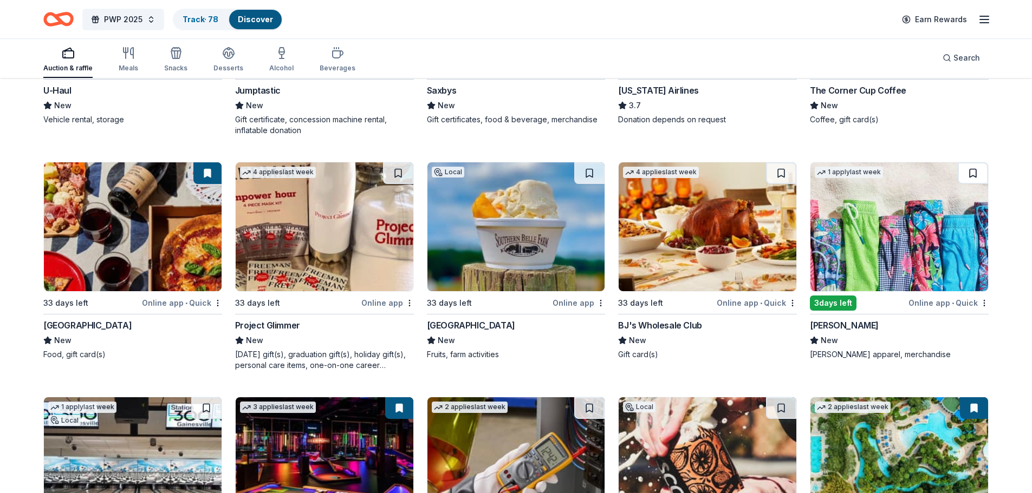
click at [972, 172] on button at bounding box center [972, 173] width 30 height 22
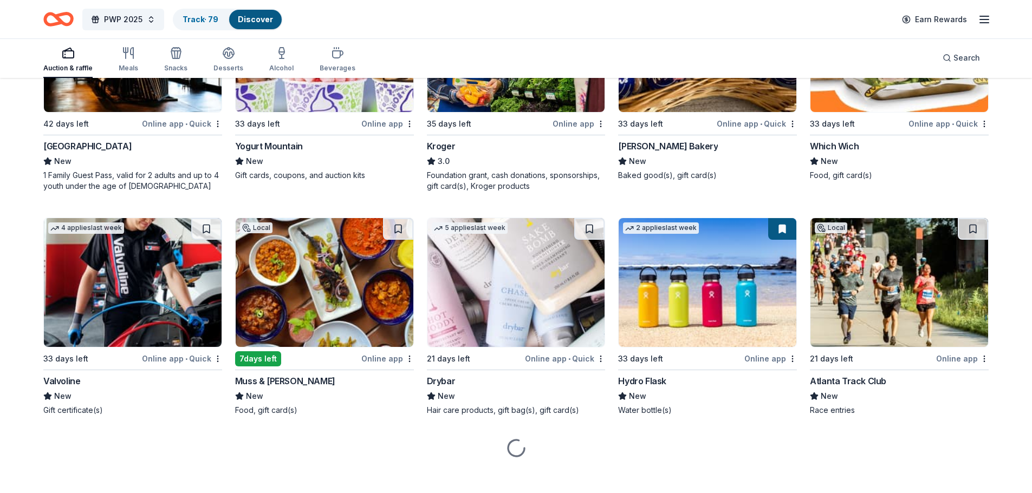
scroll to position [7168, 0]
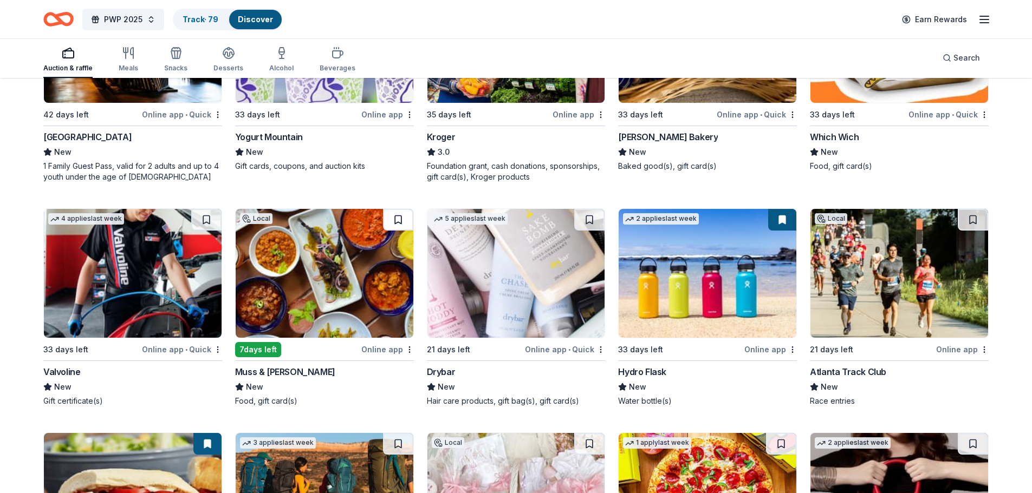
click at [398, 220] on button at bounding box center [398, 220] width 30 height 22
click at [580, 221] on button at bounding box center [589, 220] width 30 height 22
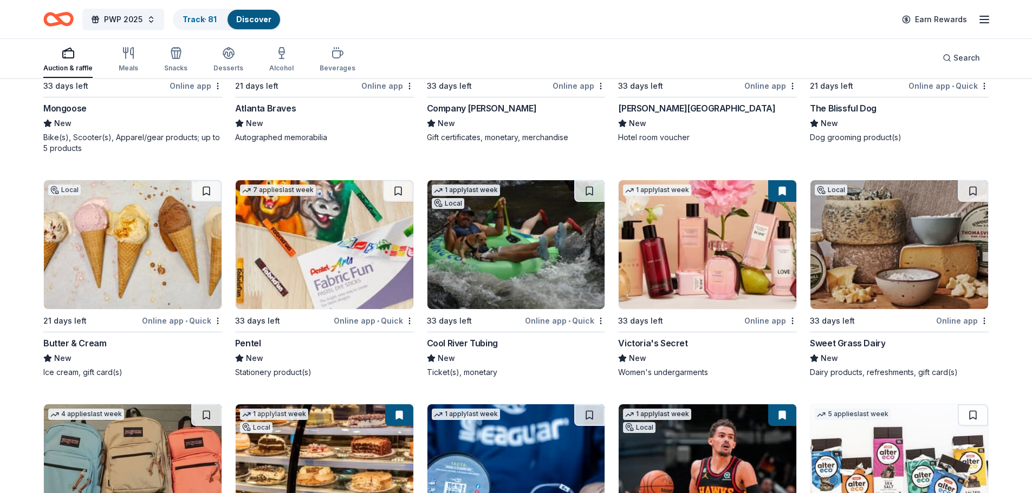
scroll to position [8379, 0]
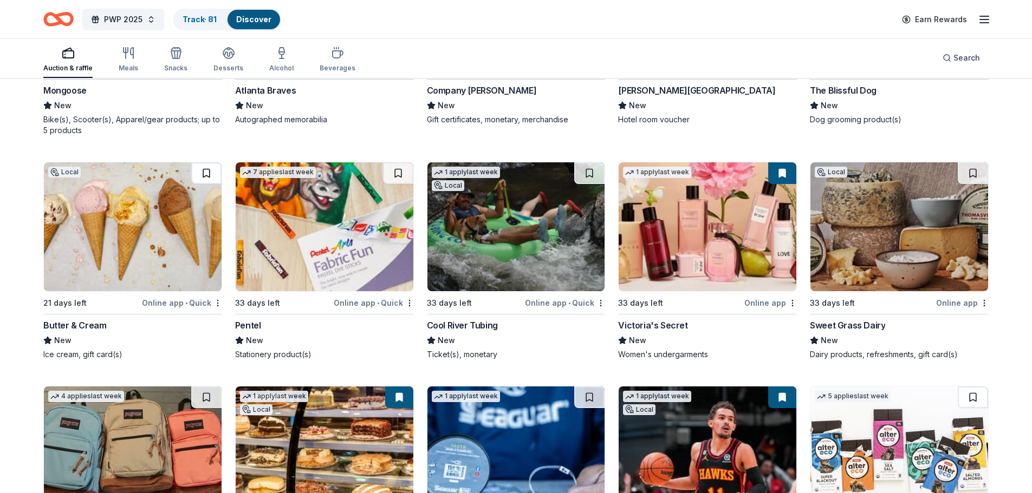
click at [202, 177] on button at bounding box center [206, 173] width 30 height 22
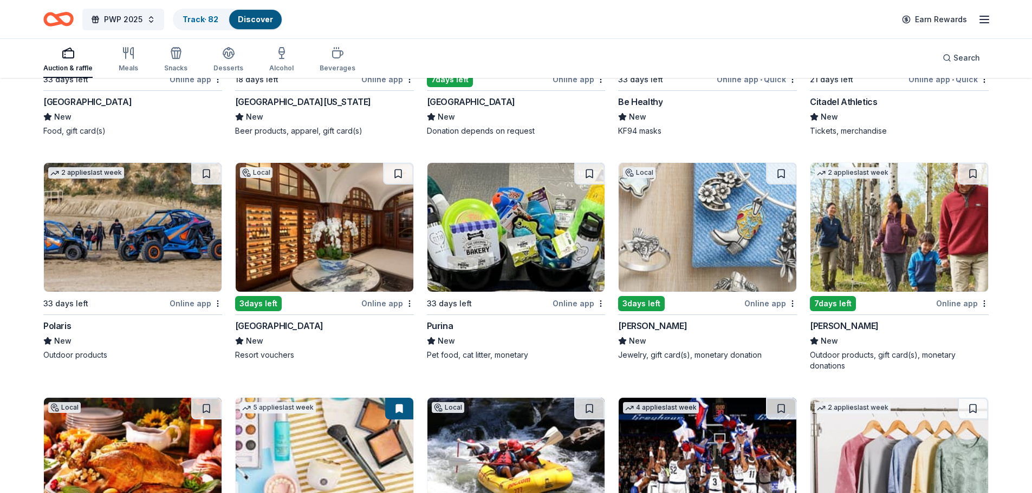
scroll to position [9080, 0]
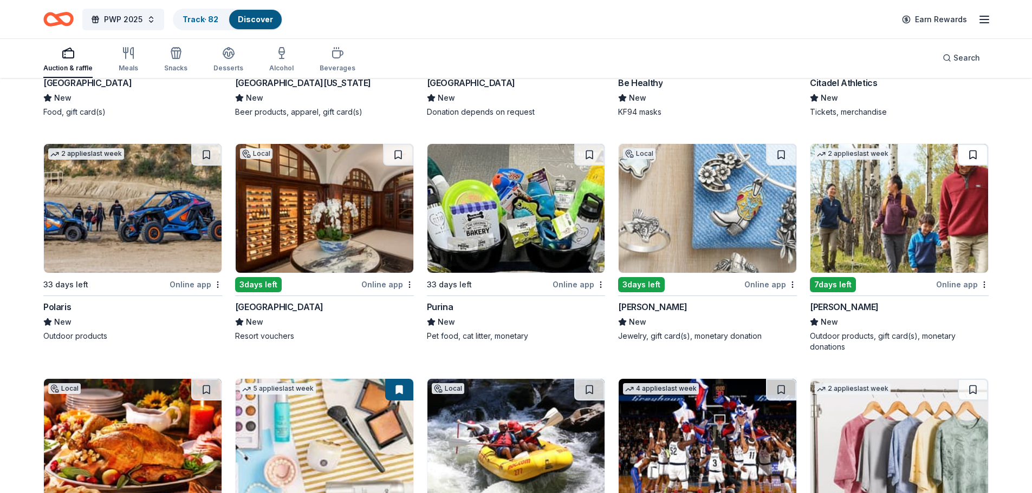
click at [976, 152] on button at bounding box center [972, 155] width 30 height 22
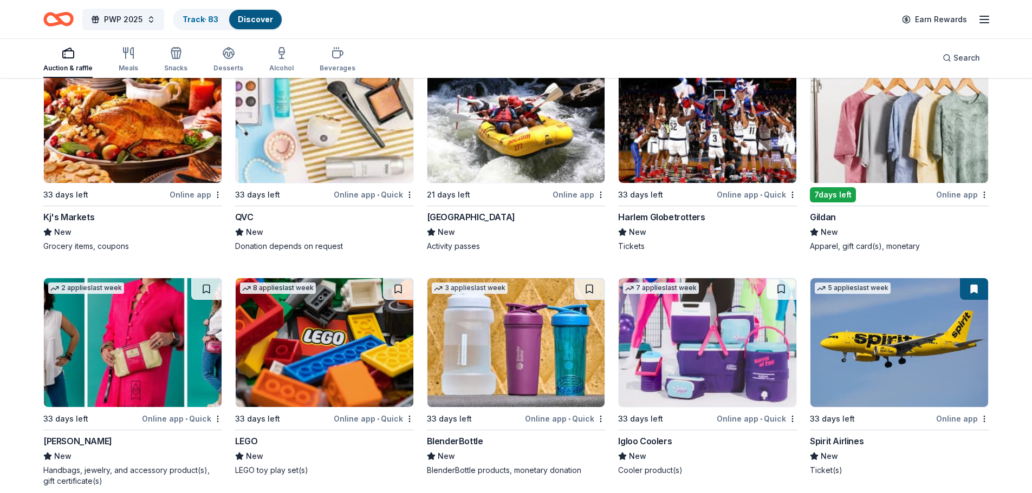
scroll to position [9351, 0]
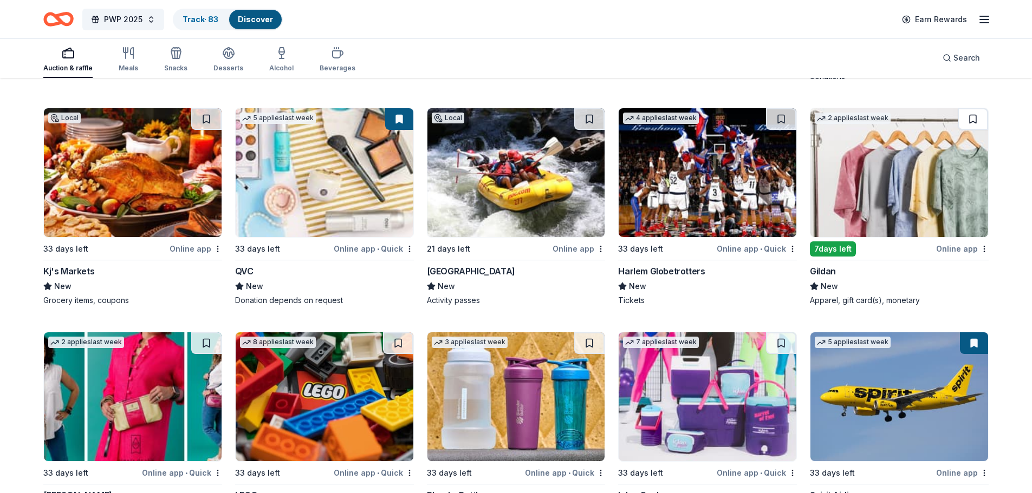
click at [972, 122] on button at bounding box center [972, 119] width 30 height 22
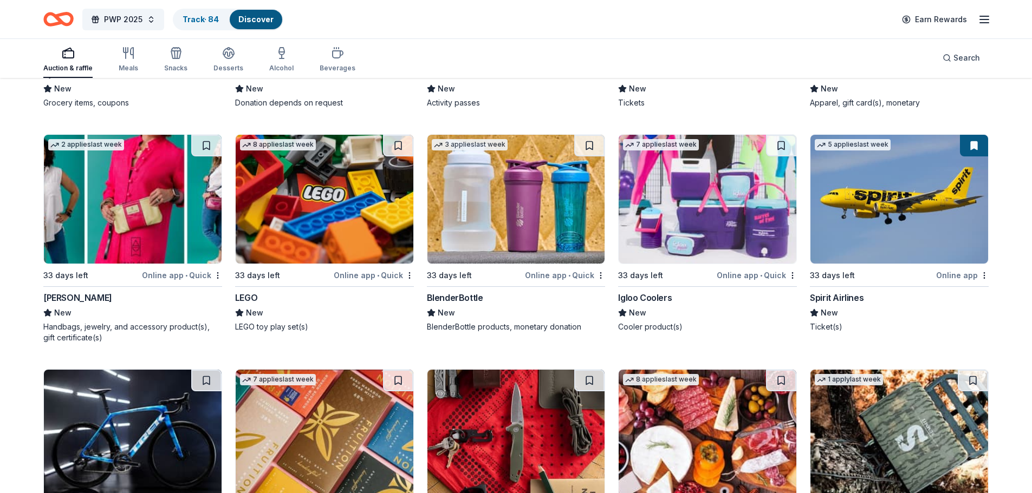
scroll to position [9568, 0]
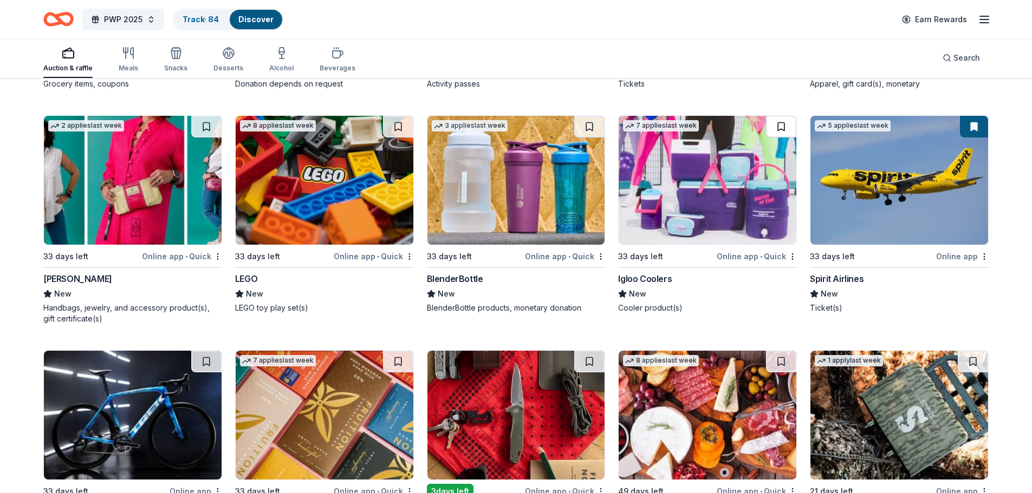
click at [784, 127] on button at bounding box center [781, 127] width 30 height 22
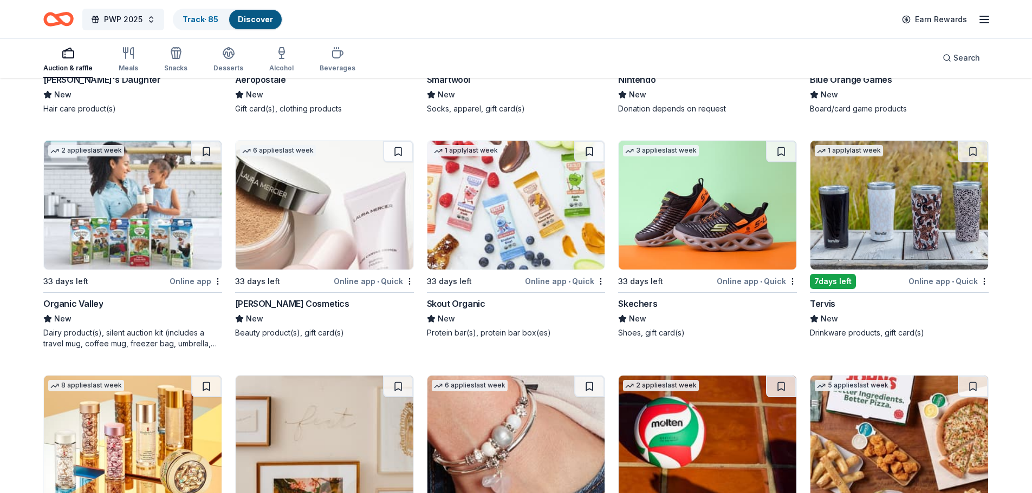
scroll to position [10914, 0]
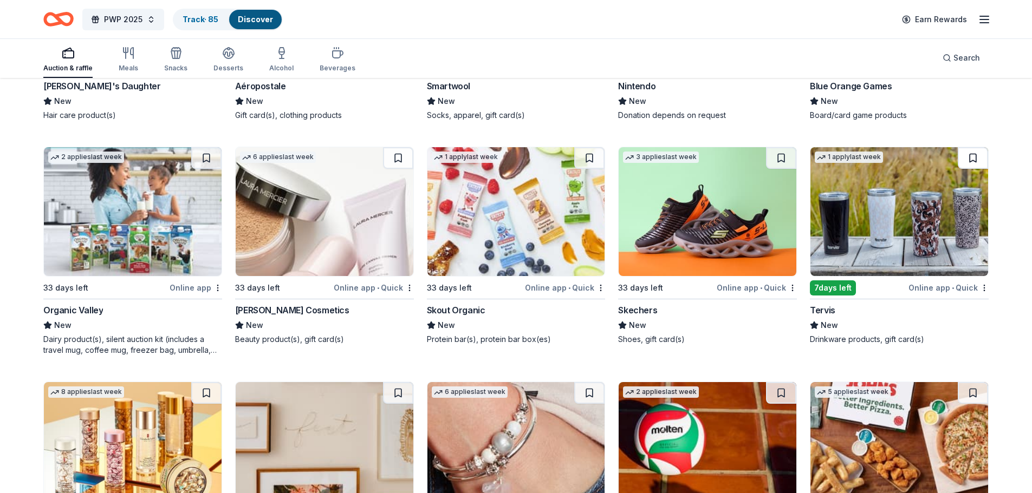
click at [973, 158] on button at bounding box center [972, 158] width 30 height 22
click at [781, 155] on button at bounding box center [781, 158] width 30 height 22
click at [399, 156] on button at bounding box center [398, 158] width 30 height 22
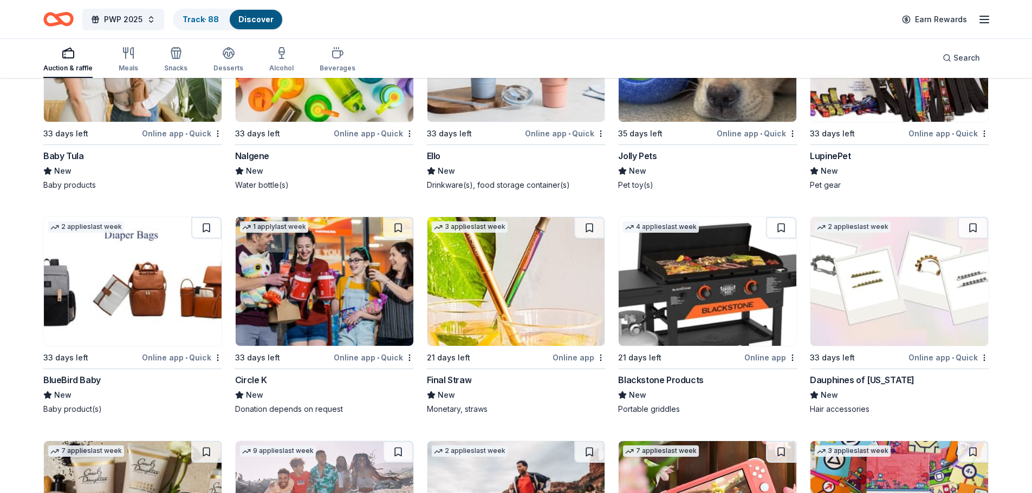
scroll to position [10372, 0]
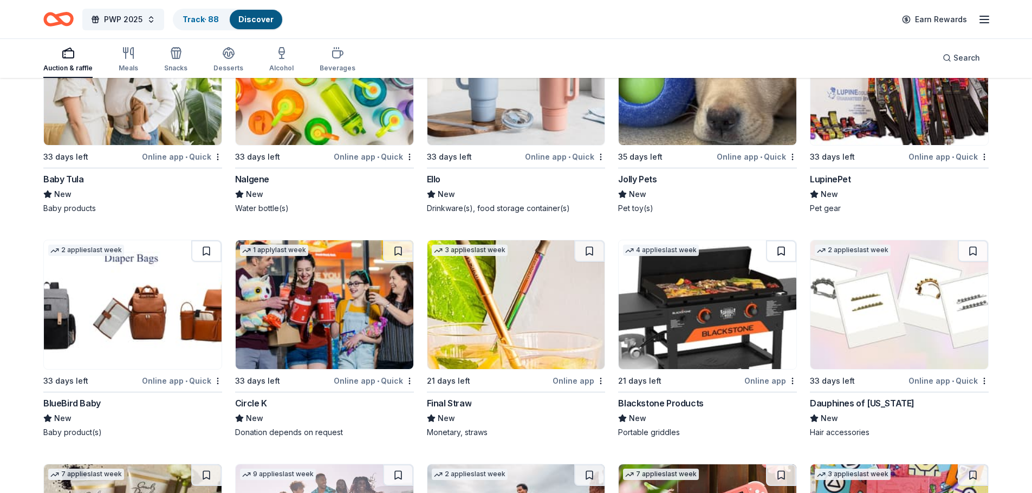
click at [785, 252] on button at bounding box center [781, 251] width 30 height 22
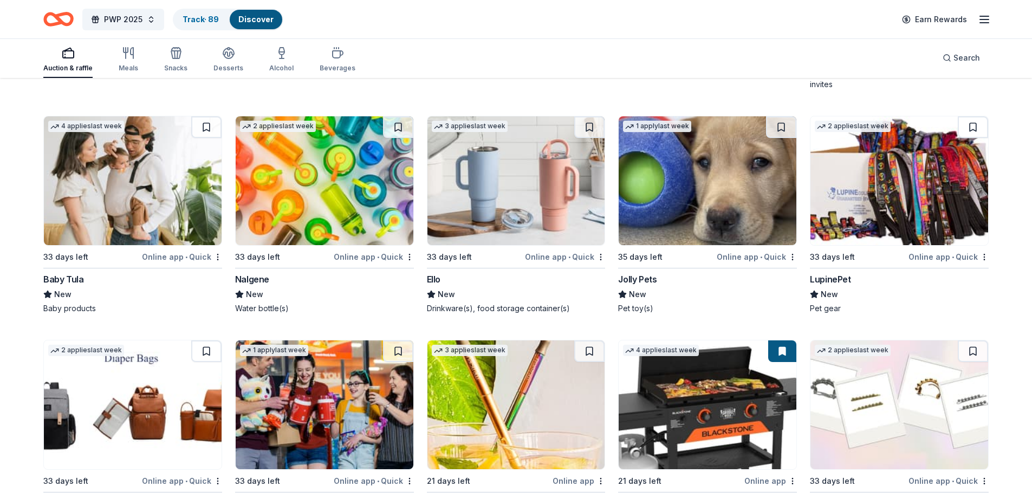
scroll to position [10264, 0]
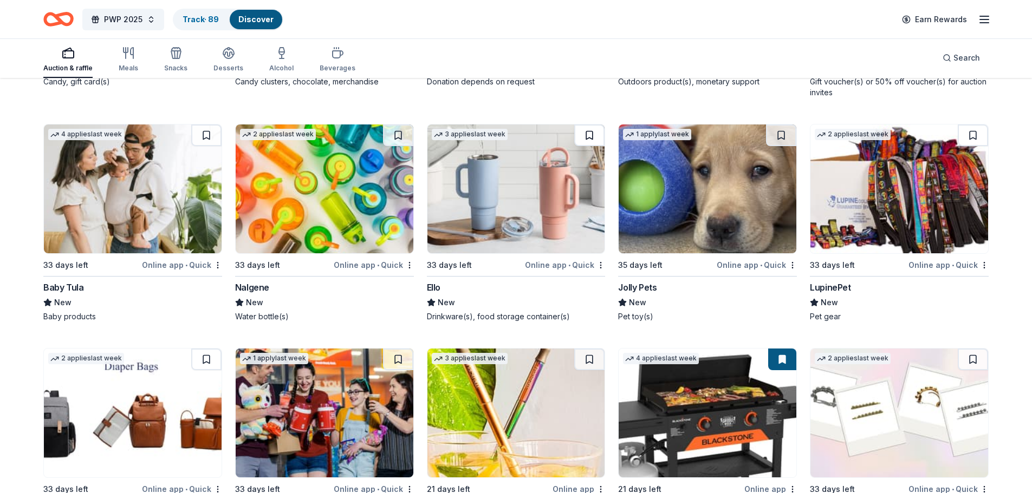
click at [593, 138] on button at bounding box center [589, 136] width 30 height 22
click at [397, 136] on button at bounding box center [398, 136] width 30 height 22
click at [203, 136] on button at bounding box center [206, 136] width 30 height 22
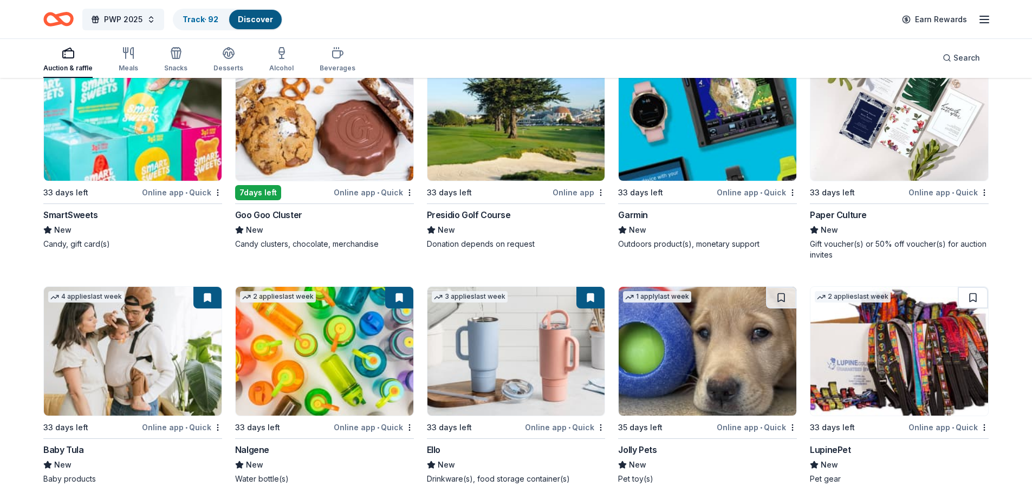
scroll to position [10047, 0]
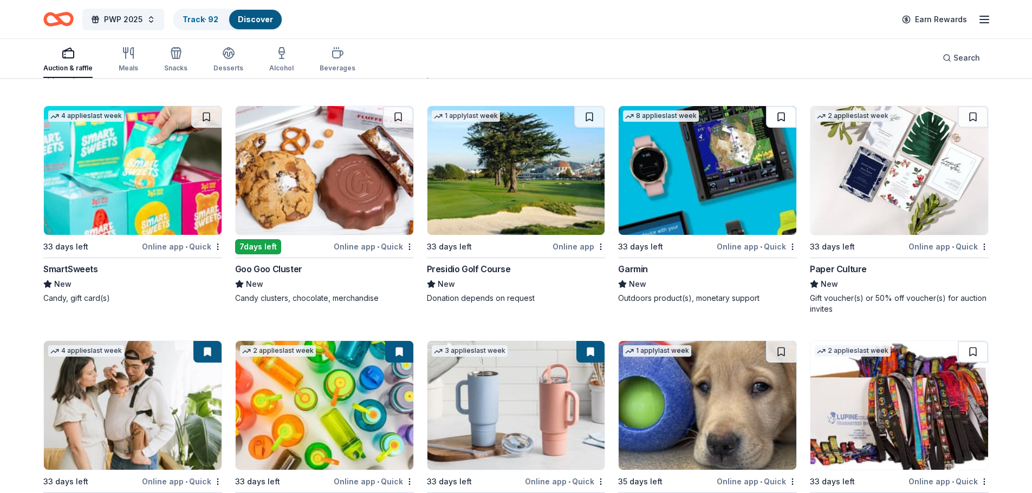
click at [778, 120] on button at bounding box center [781, 117] width 30 height 22
click at [977, 116] on button at bounding box center [972, 117] width 30 height 22
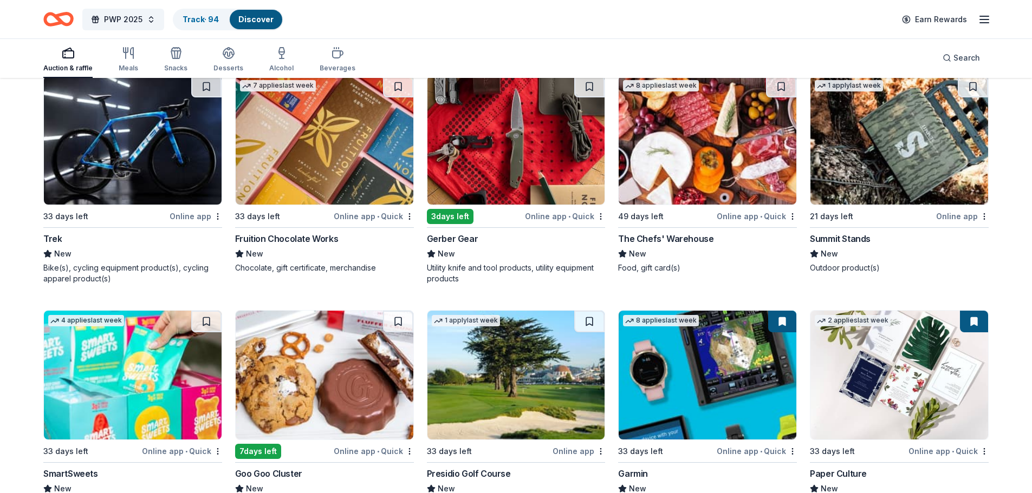
scroll to position [9722, 0]
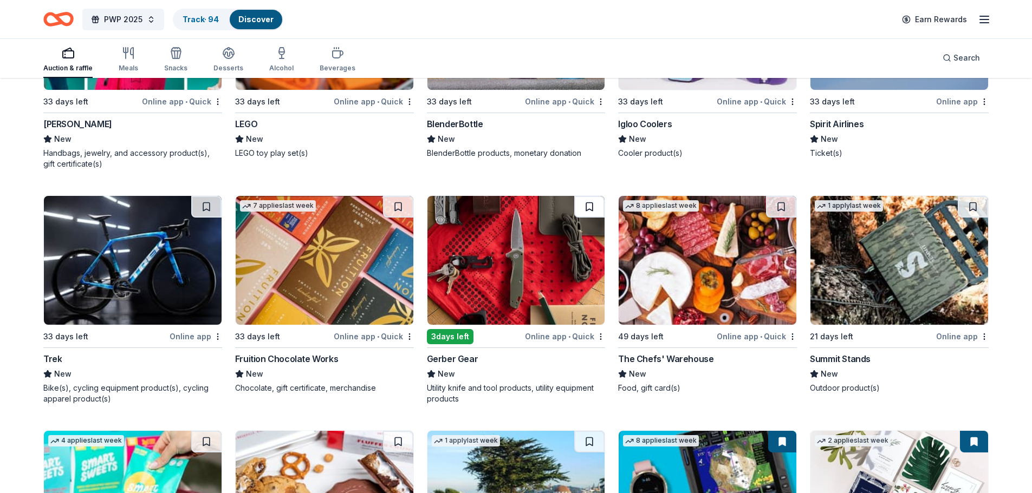
click at [593, 205] on button at bounding box center [589, 207] width 30 height 22
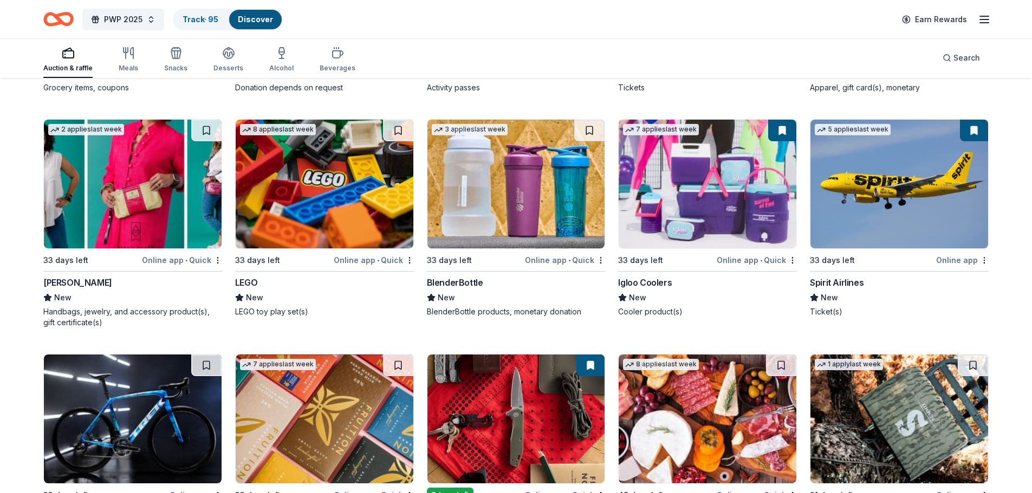
scroll to position [9560, 0]
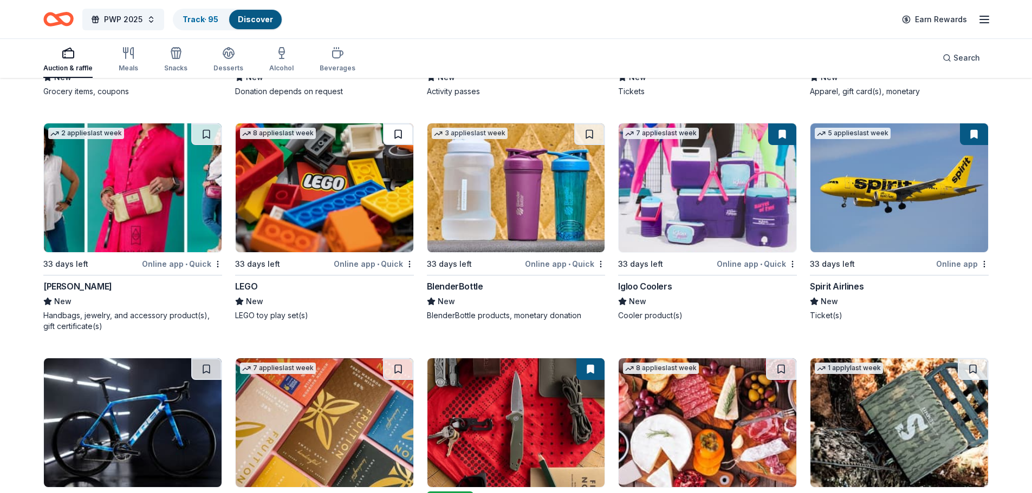
click at [396, 137] on button at bounding box center [398, 134] width 30 height 22
click at [588, 131] on button at bounding box center [589, 134] width 30 height 22
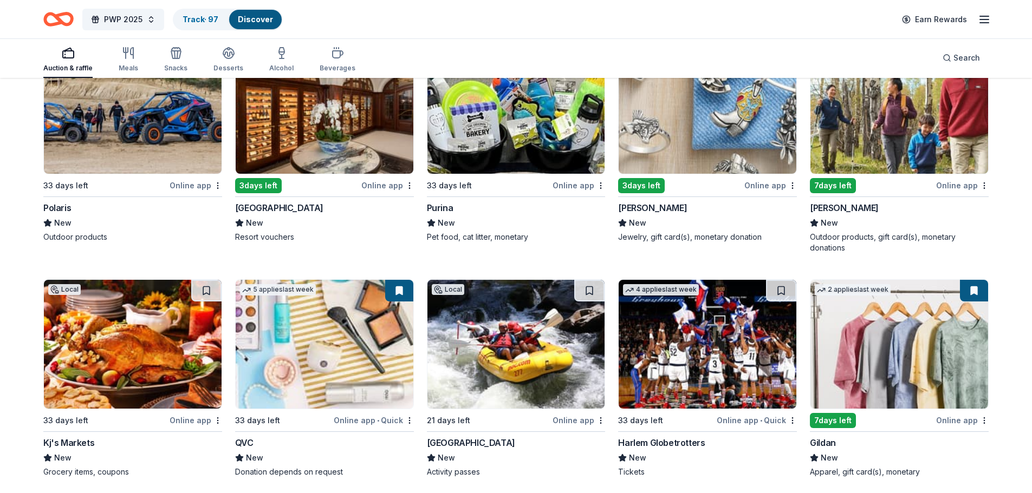
scroll to position [9127, 0]
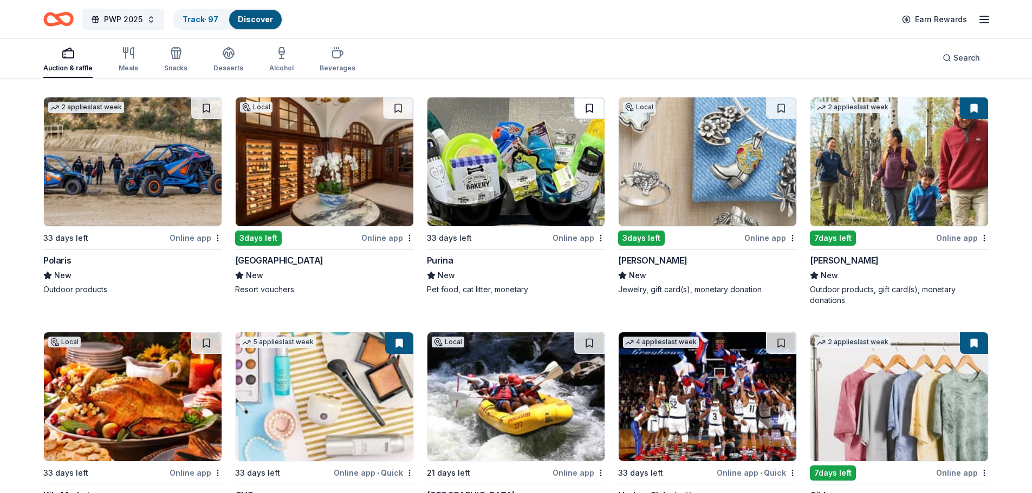
click at [584, 110] on button at bounding box center [589, 108] width 30 height 22
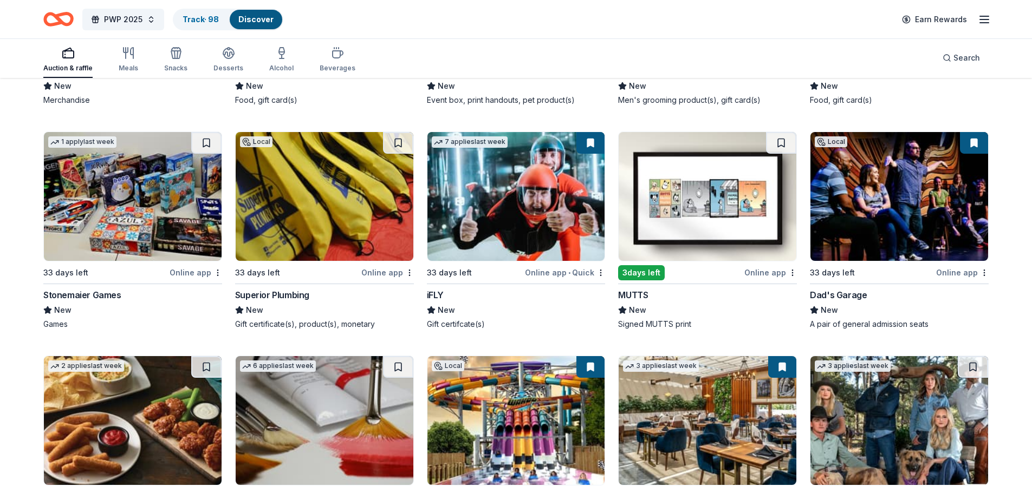
scroll to position [3766, 0]
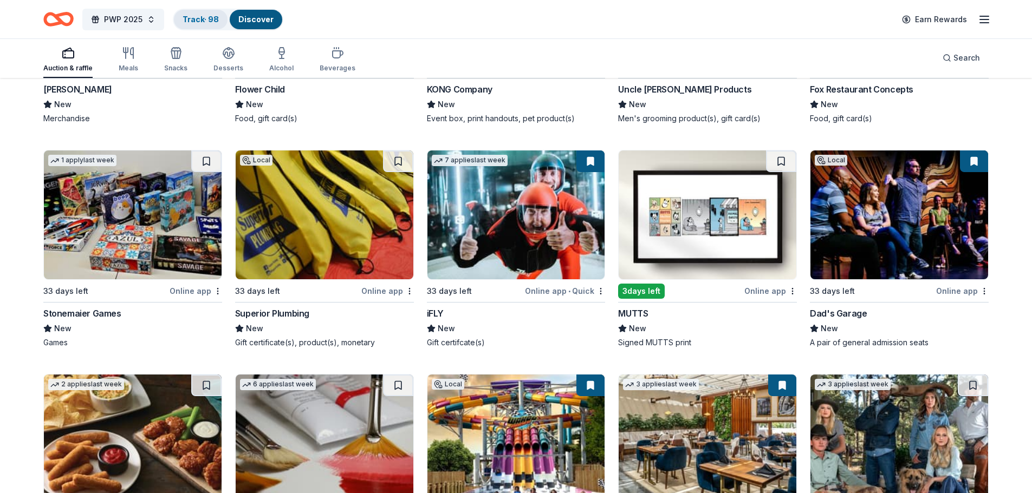
click at [197, 21] on link "Track · 98" at bounding box center [200, 19] width 36 height 9
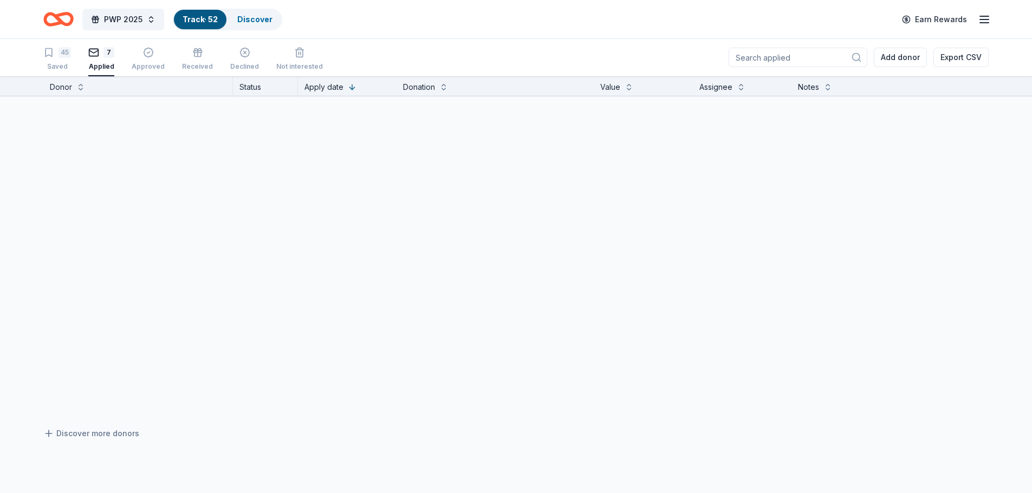
scroll to position [1, 0]
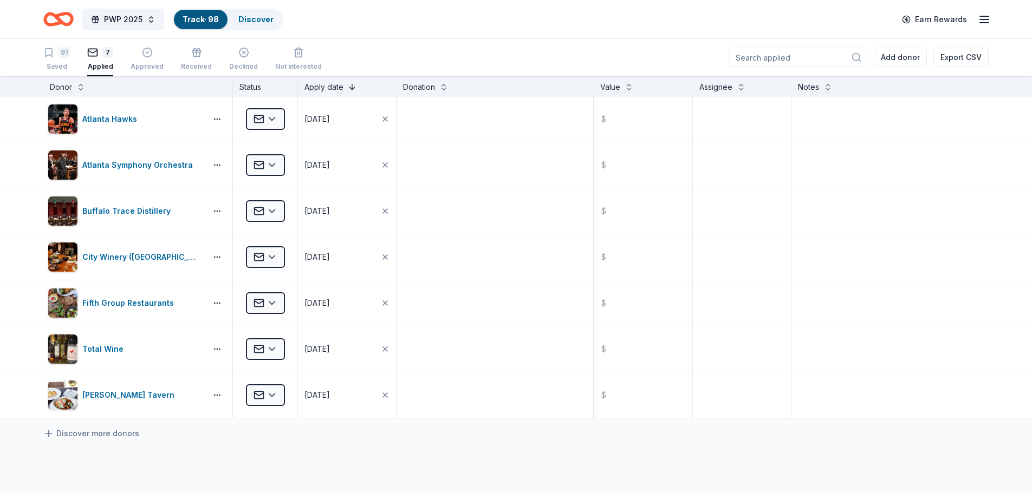
click at [350, 87] on button at bounding box center [352, 86] width 9 height 11
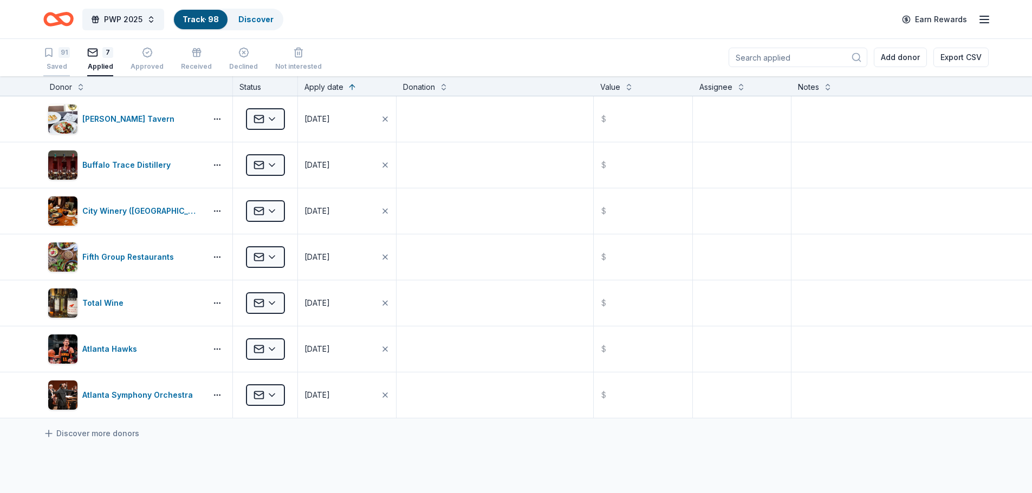
click at [64, 58] on div "91 Saved" at bounding box center [56, 59] width 27 height 24
